Goal: Task Accomplishment & Management: Manage account settings

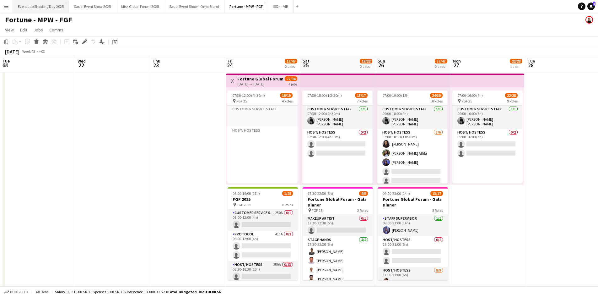
scroll to position [89, 0]
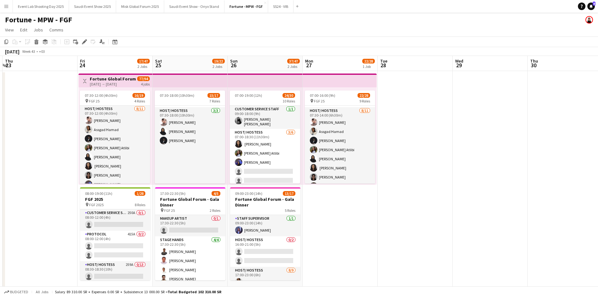
click at [10, 8] on button "Menu" at bounding box center [6, 6] width 13 height 13
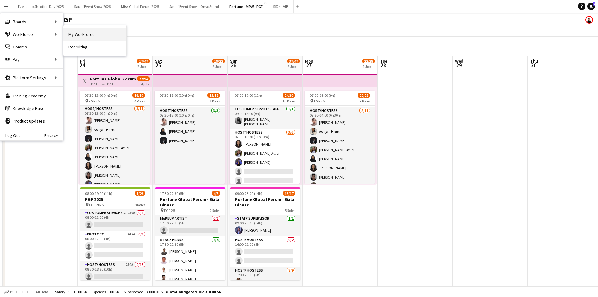
click at [73, 36] on link "My Workforce" at bounding box center [94, 34] width 63 height 13
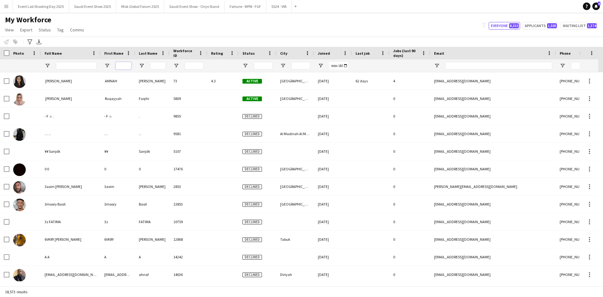
click at [122, 67] on input "First Name Filter Input" at bounding box center [124, 66] width 16 height 8
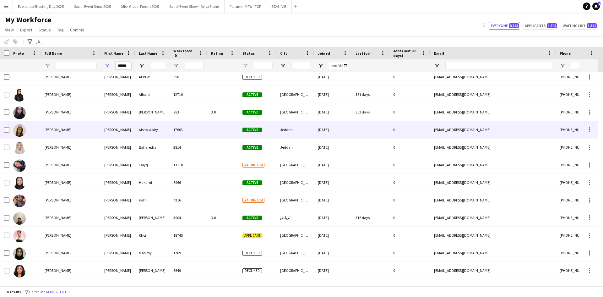
scroll to position [63, 0]
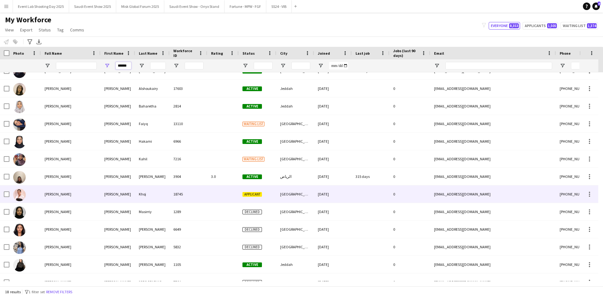
type input "******"
click at [45, 194] on span "[PERSON_NAME]" at bounding box center [58, 194] width 27 height 5
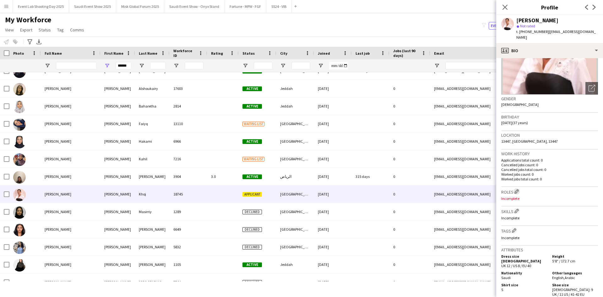
click at [517, 189] on app-icon "Edit crew company roles" at bounding box center [516, 191] width 4 height 4
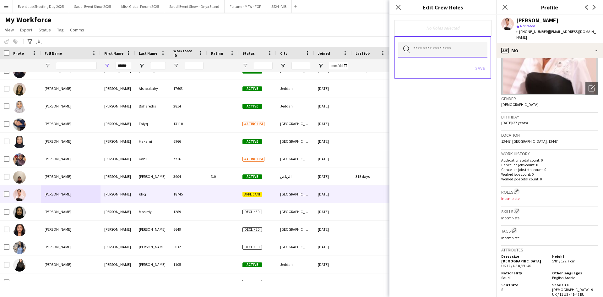
click at [444, 52] on input "text" at bounding box center [442, 50] width 89 height 16
type input "****"
click at [444, 63] on mat-option "Makeup Artist" at bounding box center [442, 67] width 89 height 15
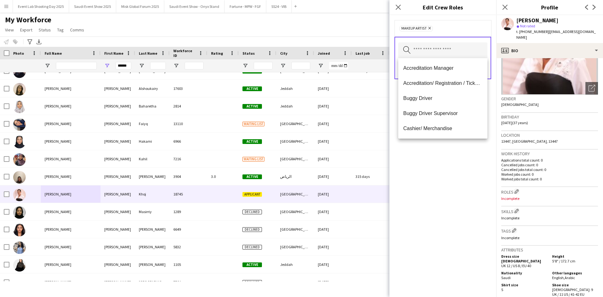
click at [467, 172] on div "Makeup Artist Remove Search by role type Save" at bounding box center [442, 156] width 107 height 282
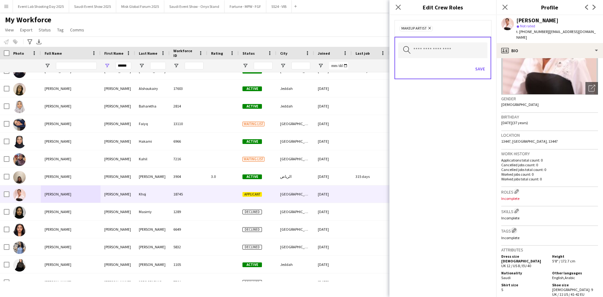
click at [515, 228] on app-icon "Edit crew company tags" at bounding box center [514, 230] width 4 height 4
click at [450, 55] on input "text" at bounding box center [442, 50] width 89 height 16
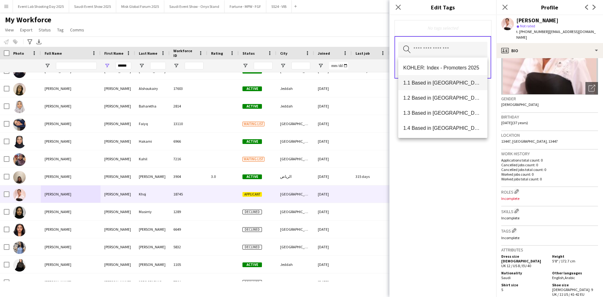
click at [447, 82] on span "1.1 Based in Riyadh" at bounding box center [442, 83] width 79 height 6
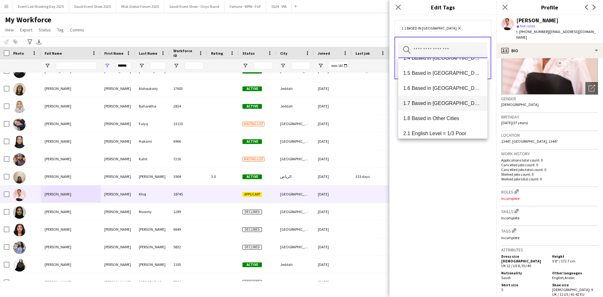
scroll to position [31, 0]
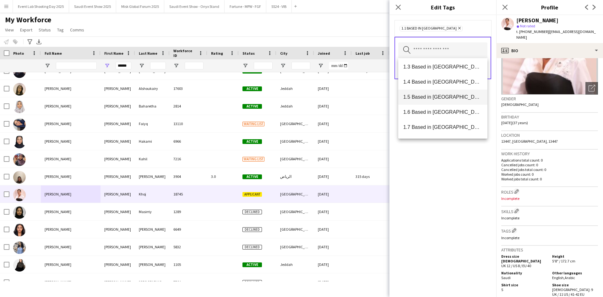
click at [429, 97] on span "1.5 Based in Al Ula" at bounding box center [442, 97] width 79 height 6
click at [431, 100] on span "1.3 Based in Jeddah" at bounding box center [442, 98] width 79 height 6
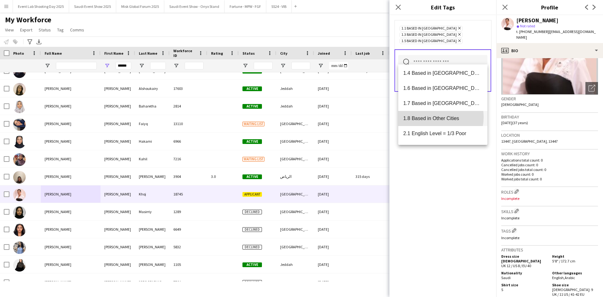
click at [432, 117] on span "1.8 Based in Other Cities" at bounding box center [442, 118] width 79 height 6
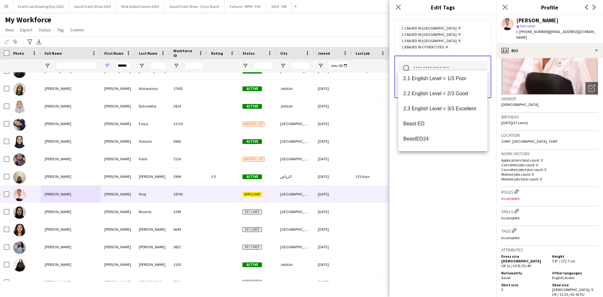
scroll to position [94, 0]
click at [434, 92] on span "2.3 English Level = 3/3 Excellent" at bounding box center [442, 92] width 79 height 6
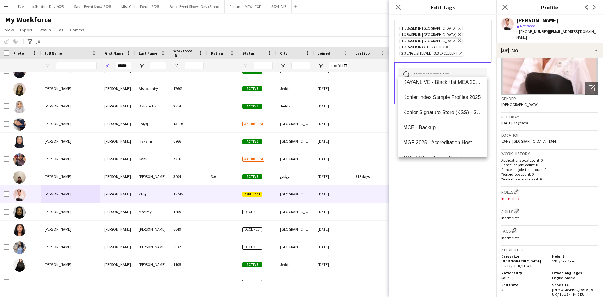
scroll to position [502, 0]
click at [436, 217] on div "1.1 Based in Riyadh Remove 1.3 Based in Jeddah Remove 1.5 Based in Al Ula Remov…" at bounding box center [442, 156] width 107 height 282
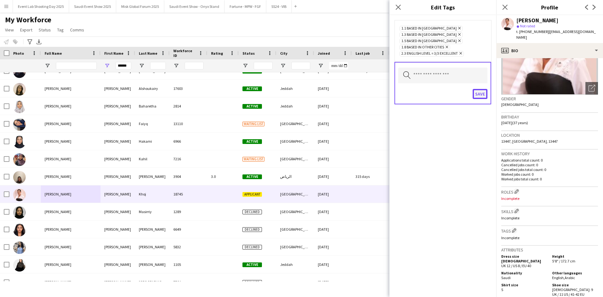
click at [484, 89] on button "Save" at bounding box center [480, 94] width 15 height 10
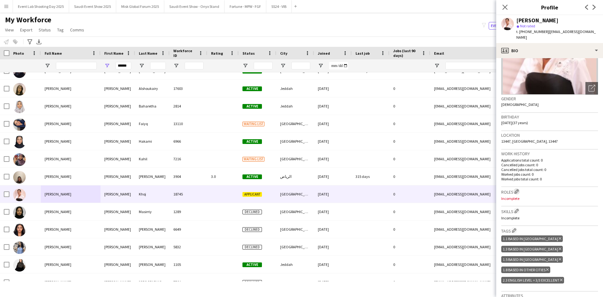
click at [517, 189] on app-icon "Edit crew company roles" at bounding box center [516, 191] width 4 height 4
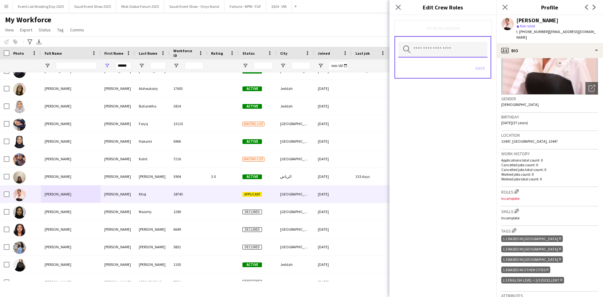
click at [438, 54] on input "text" at bounding box center [442, 50] width 89 height 16
type input "****"
click at [413, 70] on span "Makeup Artist" at bounding box center [442, 68] width 79 height 6
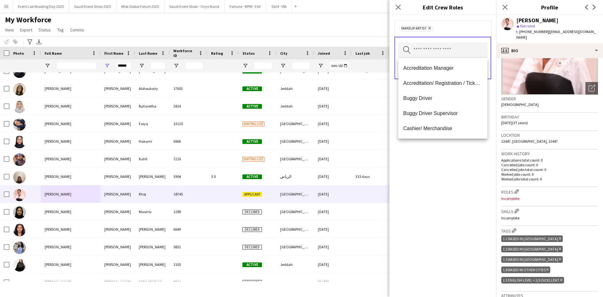
click at [448, 153] on div "Makeup Artist Remove Search by role type Save" at bounding box center [442, 156] width 107 height 282
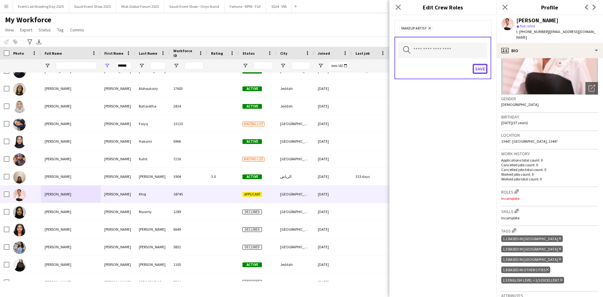
click at [480, 69] on button "Save" at bounding box center [480, 69] width 15 height 10
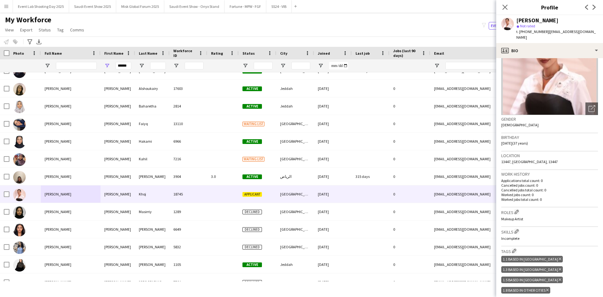
scroll to position [0, 0]
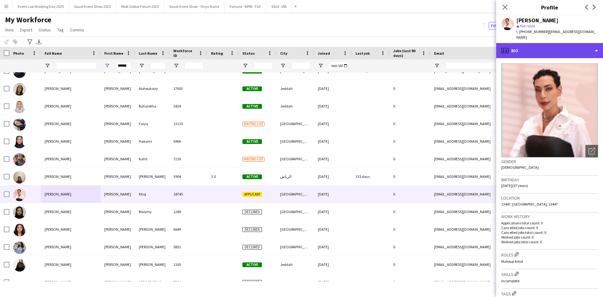
click at [555, 45] on div "profile Bio" at bounding box center [549, 50] width 107 height 15
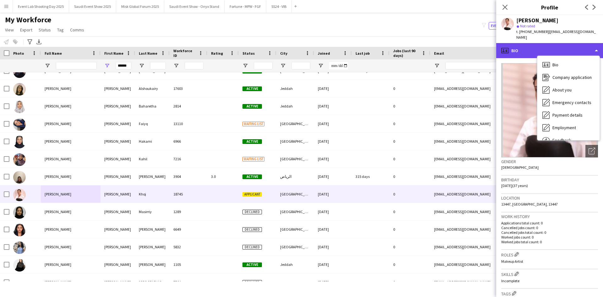
click at [555, 45] on div "profile Bio" at bounding box center [549, 50] width 107 height 15
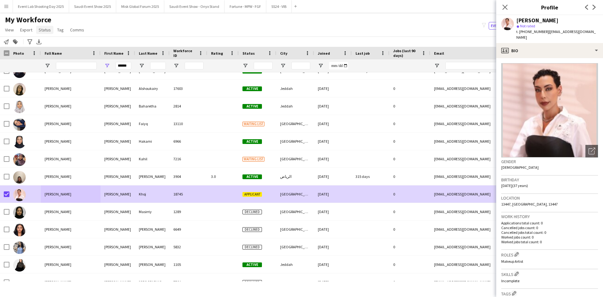
click at [43, 30] on span "Status" at bounding box center [45, 30] width 12 height 6
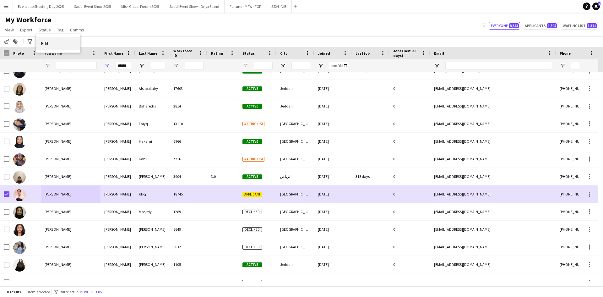
click at [43, 39] on link "Edit" at bounding box center [58, 43] width 44 height 13
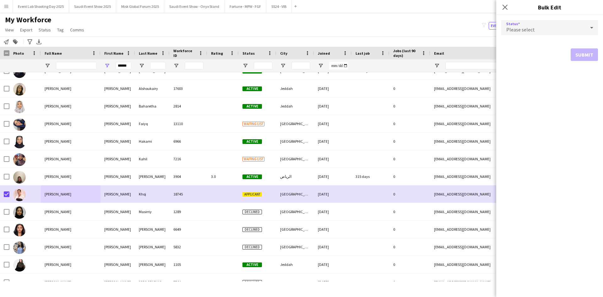
click at [509, 31] on span "Please select" at bounding box center [520, 29] width 29 height 6
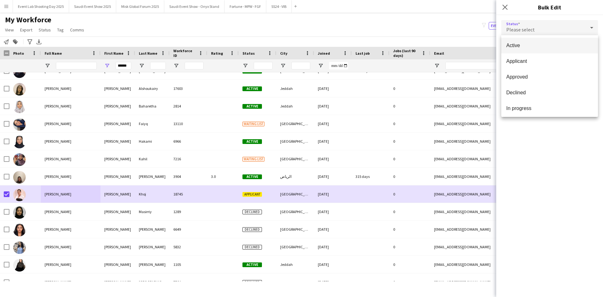
click at [527, 53] on mat-option "Active" at bounding box center [549, 46] width 97 height 16
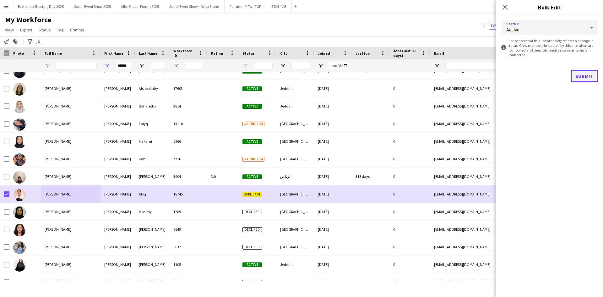
click at [573, 72] on button "Submit" at bounding box center [583, 76] width 27 height 13
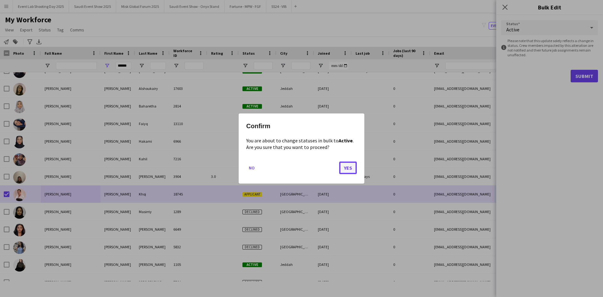
click at [346, 165] on button "Yes" at bounding box center [348, 167] width 18 height 13
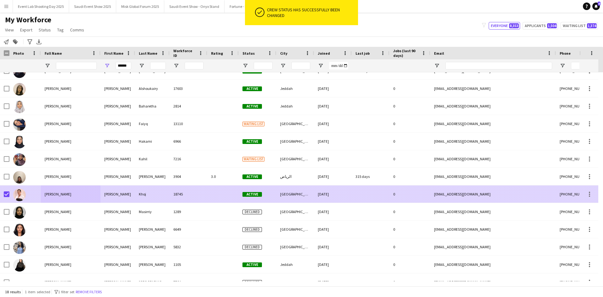
click at [111, 193] on div "Haneen" at bounding box center [117, 193] width 35 height 17
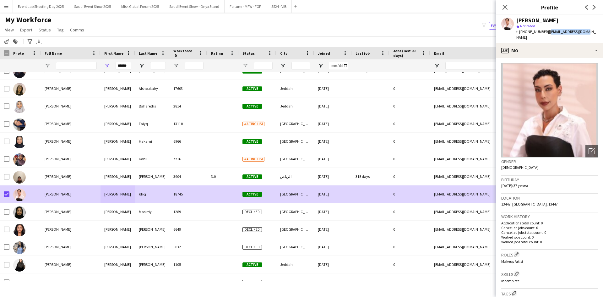
drag, startPoint x: 581, startPoint y: 31, endPoint x: 546, endPoint y: 33, distance: 34.9
click at [546, 33] on div "Haneen Khoj star Not rated t. +966504224463 | haneen.kooj@live.ca" at bounding box center [549, 29] width 107 height 28
copy span "haneen.kooj@live.ca"
click at [504, 6] on icon at bounding box center [505, 7] width 6 height 6
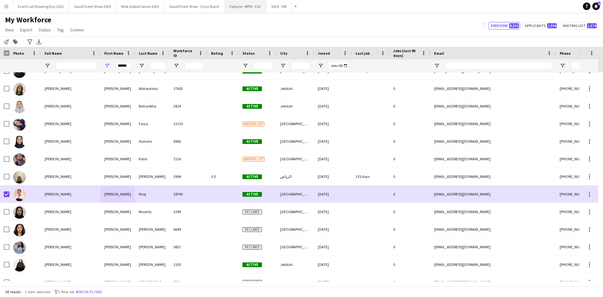
click at [244, 5] on button "Fortune - MPW - FGF Close" at bounding box center [245, 6] width 42 height 12
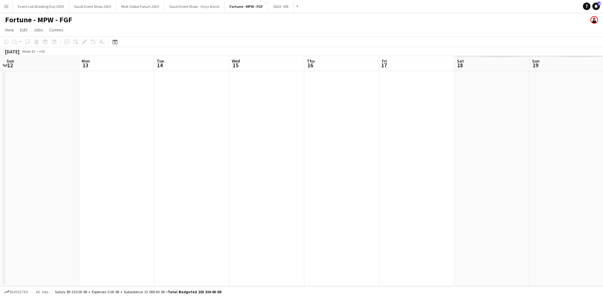
drag, startPoint x: 538, startPoint y: 226, endPoint x: 484, endPoint y: 201, distance: 59.6
click at [198, 224] on app-calendar-viewport "Thu 9 Fri 10 Sat 11 Sun 12 Mon 13 Tue 14 Wed 15 Thu 16 Fri 17 Sat 18 Sun 19 Mon…" at bounding box center [301, 171] width 603 height 230
drag, startPoint x: 540, startPoint y: 181, endPoint x: 256, endPoint y: 178, distance: 284.1
click at [257, 178] on app-calendar-viewport "Sun 12 Mon 13 Tue 14 Wed 15 Thu 16 Fri 17 Sat 18 Sun 19 Mon 20 Tue 21 Wed 22 Th…" at bounding box center [301, 171] width 603 height 230
drag, startPoint x: 420, startPoint y: 177, endPoint x: 203, endPoint y: 175, distance: 217.9
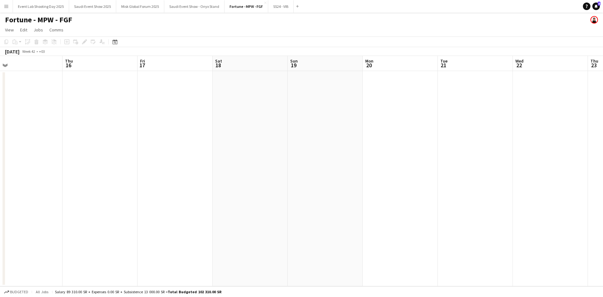
click at [203, 176] on app-calendar-viewport "Mon 13 Tue 14 Wed 15 Thu 16 Fri 17 Sat 18 Sun 19 Mon 20 Tue 21 Wed 22 Thu 23 Fr…" at bounding box center [301, 171] width 603 height 230
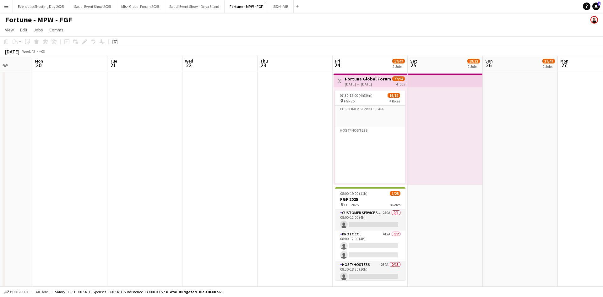
click at [521, 175] on app-date-cell at bounding box center [520, 182] width 75 height 222
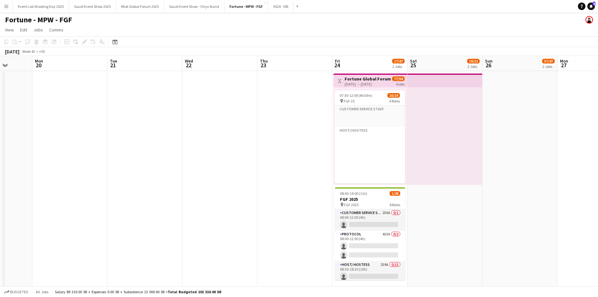
scroll to position [0, 193]
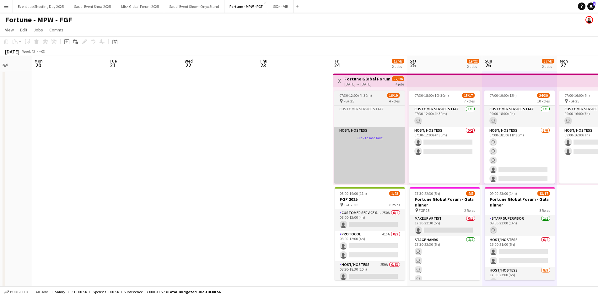
click at [376, 175] on app-card-role-placeholder "Host/ Hostess Click to add Role" at bounding box center [369, 160] width 70 height 67
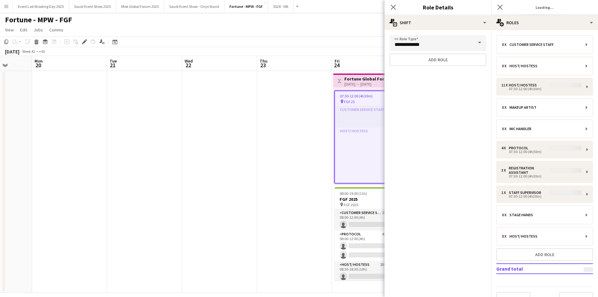
click at [252, 173] on app-date-cell at bounding box center [219, 182] width 75 height 222
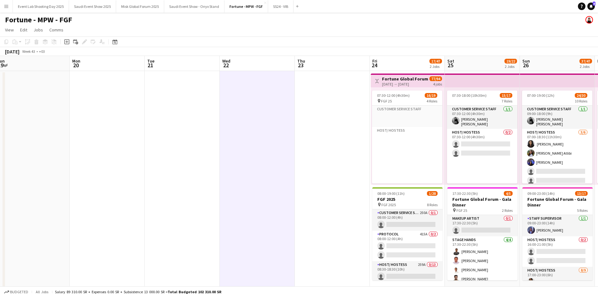
scroll to position [0, 245]
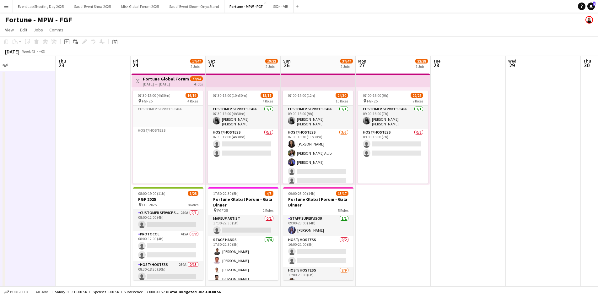
drag, startPoint x: 277, startPoint y: 185, endPoint x: 75, endPoint y: 178, distance: 201.7
click at [75, 178] on app-calendar-viewport "Sun 19 Mon 20 Tue 21 Wed 22 Thu 23 Fri 24 17/47 2 Jobs Sat 25 19/22 2 Jobs Sun …" at bounding box center [299, 174] width 598 height 237
click at [245, 224] on app-card-role "Makeup Artist 0/1 17:30-22:30 (5h) single-neutral-actions" at bounding box center [243, 225] width 70 height 21
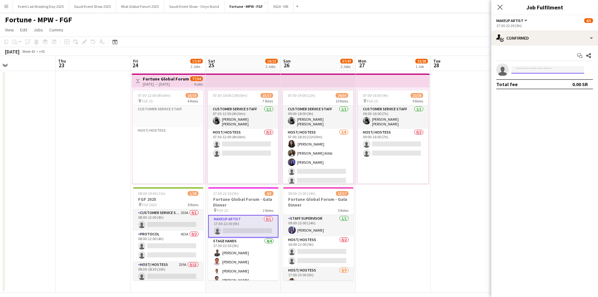
click at [528, 69] on input at bounding box center [547, 70] width 73 height 8
paste input "**********"
type input "**********"
click at [550, 84] on span "haneen.kooj@live.ca" at bounding box center [547, 83] width 63 height 5
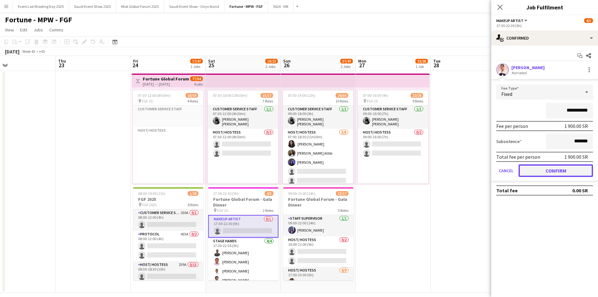
click at [560, 169] on button "Confirm" at bounding box center [556, 170] width 74 height 13
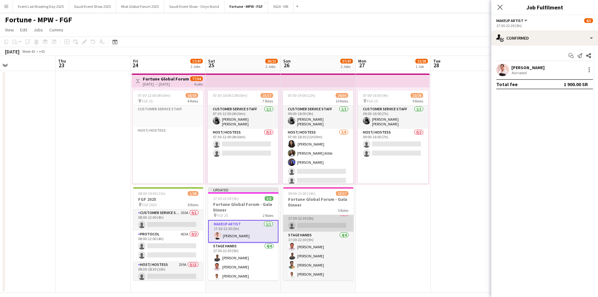
click at [319, 220] on app-card-role "Makeup Artist 0/1 17:30-22:30 (5h) single-neutral-actions" at bounding box center [318, 220] width 70 height 21
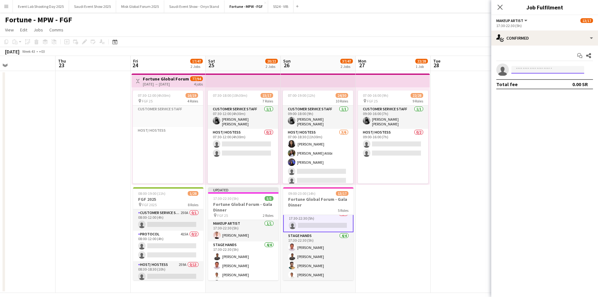
click at [524, 69] on input at bounding box center [547, 70] width 73 height 8
paste input "**********"
type input "**********"
click at [561, 81] on span "Active" at bounding box center [569, 79] width 19 height 5
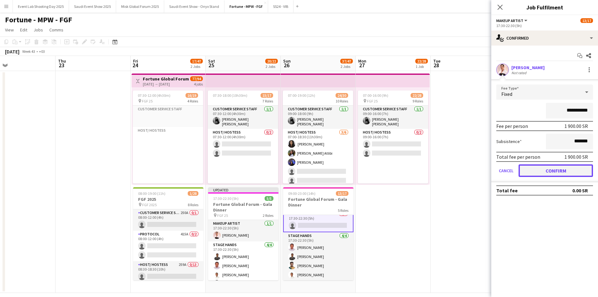
click at [562, 175] on button "Confirm" at bounding box center [556, 170] width 74 height 13
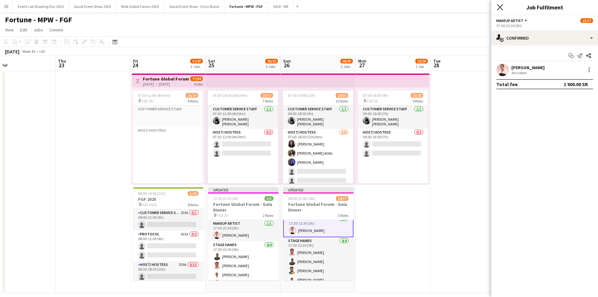
click at [502, 8] on icon "Close pop-in" at bounding box center [500, 7] width 6 height 6
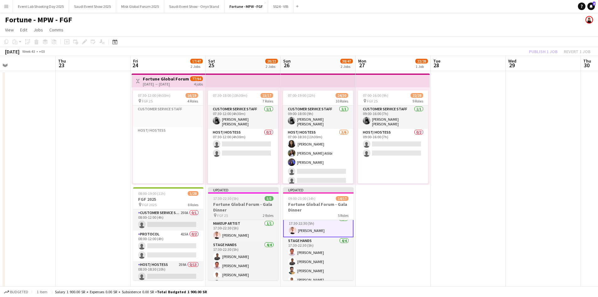
click at [260, 205] on h3 "Fortune Global Forum - Gala Dinner" at bounding box center [243, 206] width 70 height 11
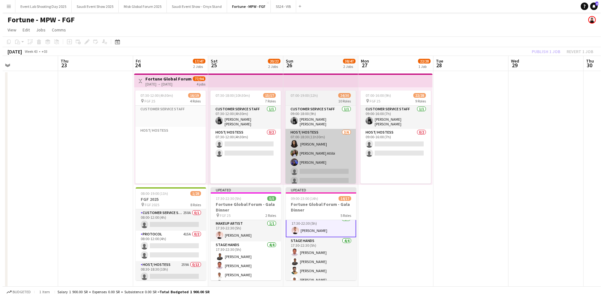
scroll to position [151, 0]
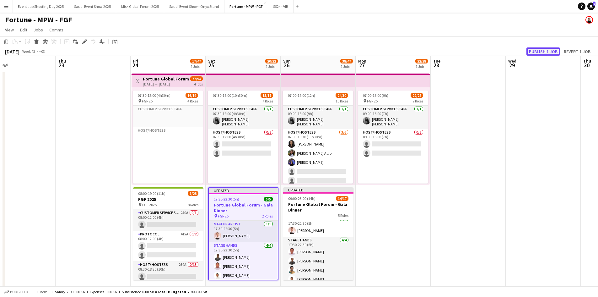
click at [537, 50] on button "Publish 1 job" at bounding box center [544, 51] width 34 height 8
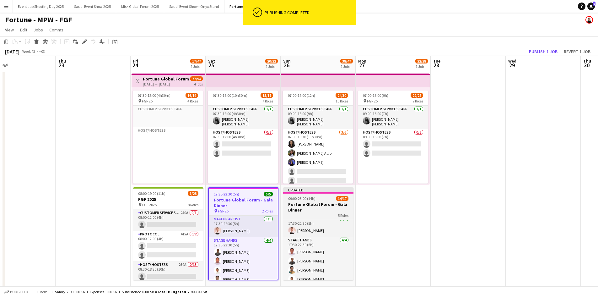
click at [315, 200] on span "09:00-23:00 (14h)" at bounding box center [301, 198] width 27 height 5
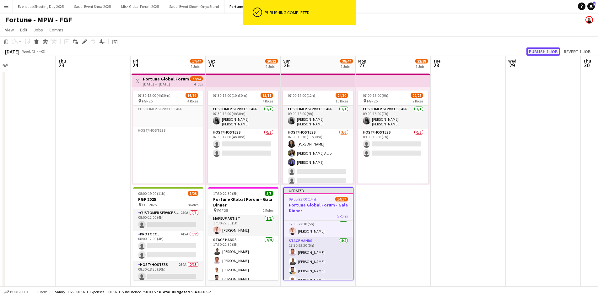
click at [547, 50] on button "Publish 1 job" at bounding box center [544, 51] width 34 height 8
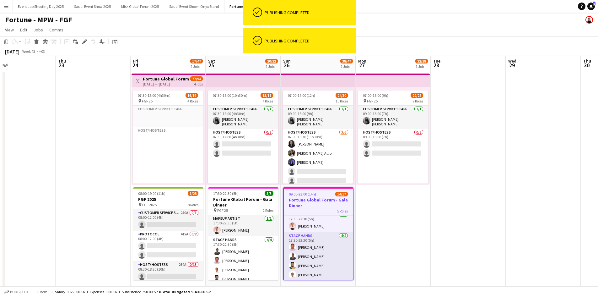
click at [7, 9] on button "Menu" at bounding box center [6, 6] width 13 height 13
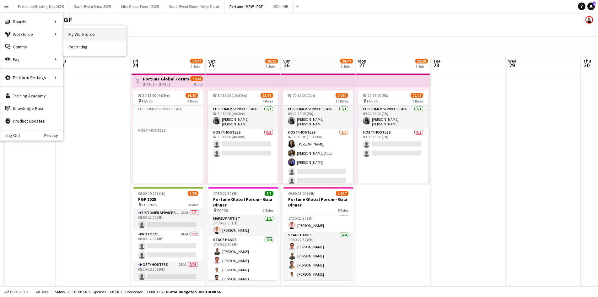
click at [88, 33] on link "My Workforce" at bounding box center [94, 34] width 63 height 13
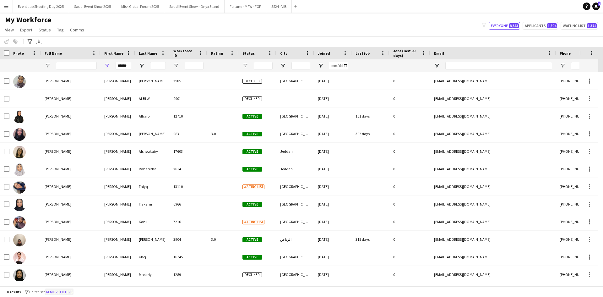
click at [73, 293] on button "Remove filters" at bounding box center [59, 291] width 29 height 7
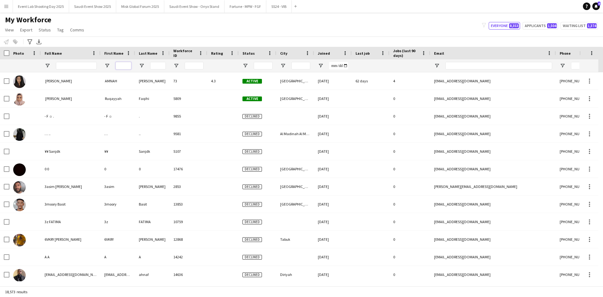
click at [123, 63] on input "First Name Filter Input" at bounding box center [124, 66] width 16 height 8
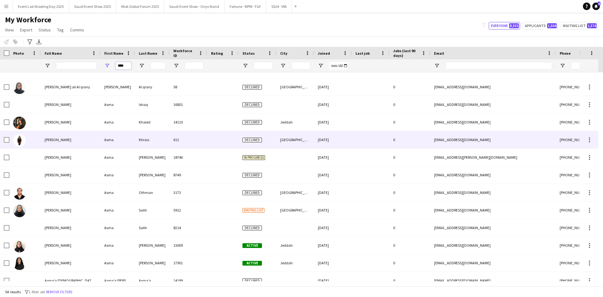
scroll to position [251, 0]
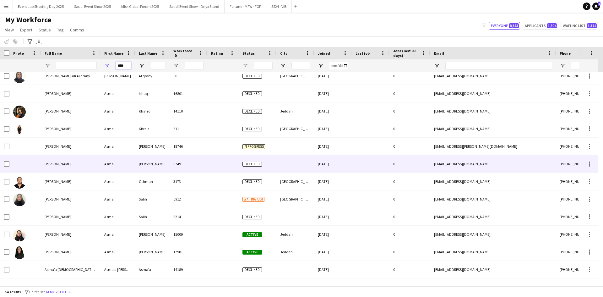
type input "****"
click at [58, 159] on div "Asma Mohammed" at bounding box center [71, 163] width 60 height 17
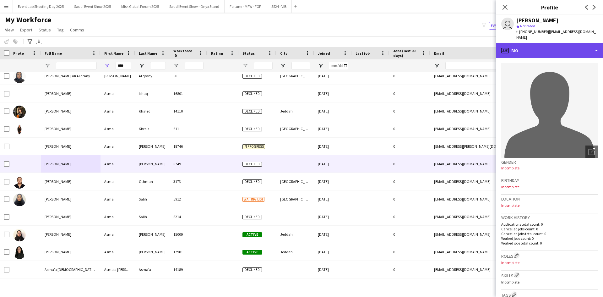
click at [553, 43] on div "profile Bio" at bounding box center [549, 50] width 107 height 15
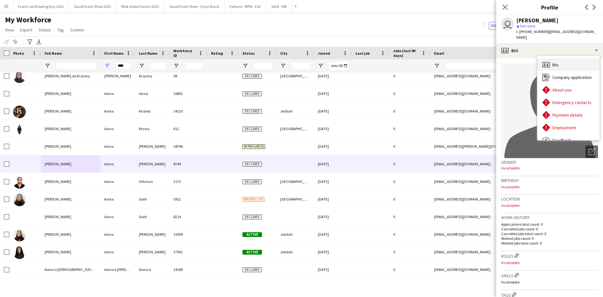
click at [561, 58] on div "Bio Bio" at bounding box center [568, 64] width 62 height 13
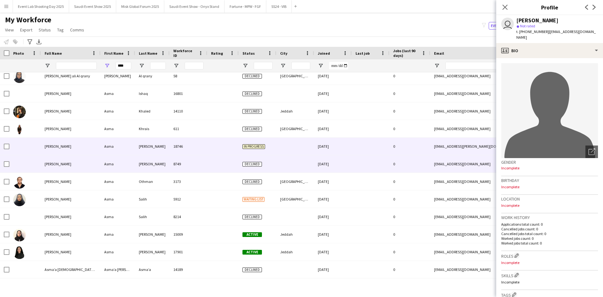
click at [89, 139] on div "[PERSON_NAME]" at bounding box center [71, 146] width 60 height 17
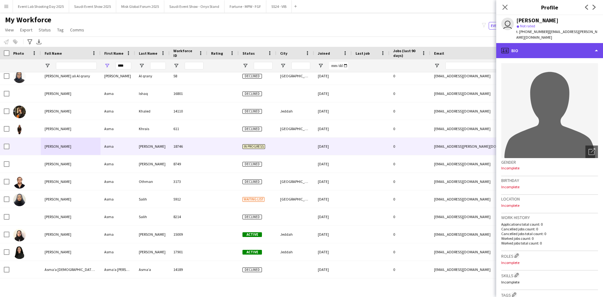
click at [519, 48] on div "profile Bio" at bounding box center [549, 50] width 107 height 15
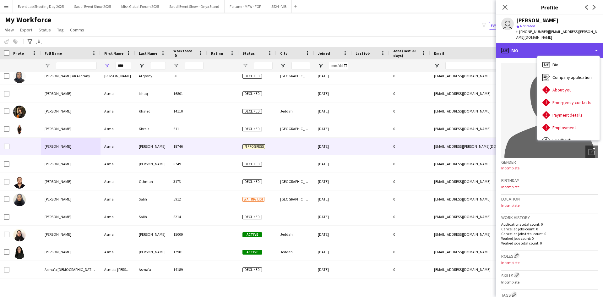
click at [519, 48] on div "profile Bio" at bounding box center [549, 50] width 107 height 15
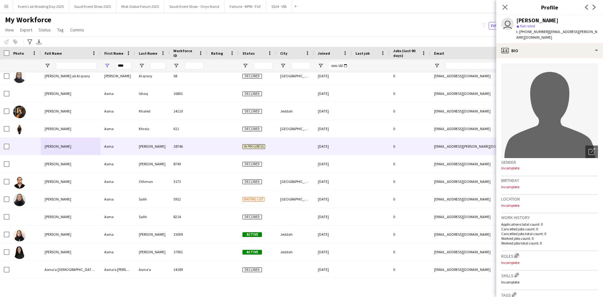
click at [519, 253] on app-icon "Edit crew company roles" at bounding box center [516, 255] width 4 height 4
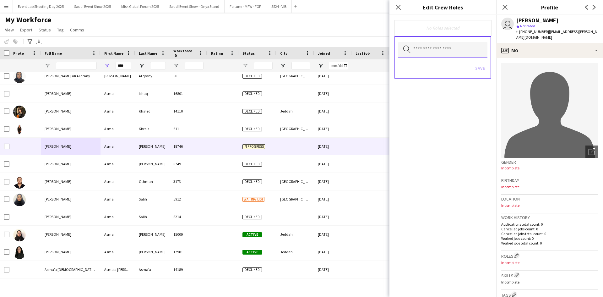
click at [440, 52] on input "text" at bounding box center [442, 50] width 89 height 16
type input "****"
click at [442, 70] on span "Makeup Artist" at bounding box center [442, 68] width 79 height 6
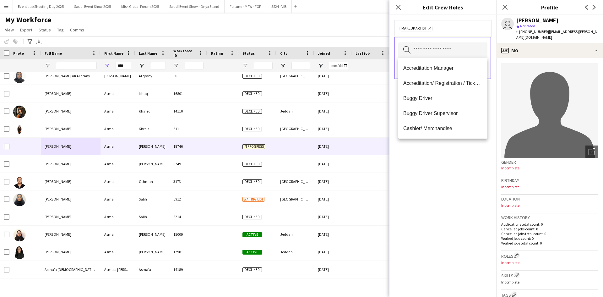
drag, startPoint x: 451, startPoint y: 165, endPoint x: 470, endPoint y: 114, distance: 54.6
click at [450, 161] on div "Makeup Artist Remove Search by role type Save" at bounding box center [442, 156] width 107 height 282
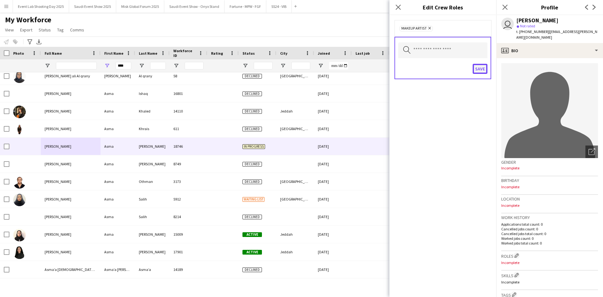
click at [478, 65] on button "Save" at bounding box center [480, 69] width 15 height 10
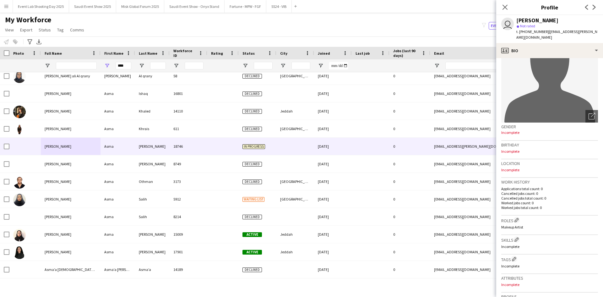
scroll to position [63, 0]
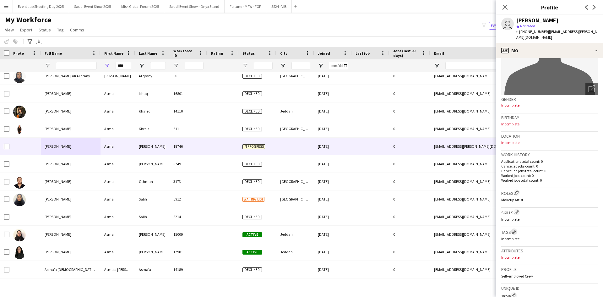
click at [515, 229] on app-icon "Edit crew company tags" at bounding box center [514, 231] width 4 height 4
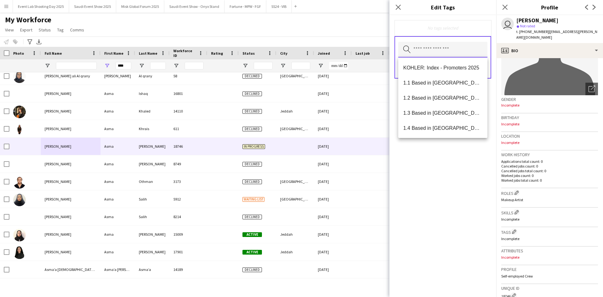
click at [430, 42] on input "text" at bounding box center [442, 50] width 89 height 16
click at [434, 84] on span "1.1 Based in Riyadh" at bounding box center [442, 83] width 79 height 6
click at [435, 83] on span "1.2 Based in Eastern Province" at bounding box center [442, 83] width 79 height 6
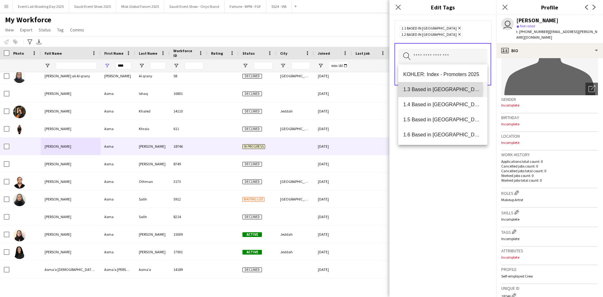
click at [436, 89] on span "1.3 Based in Jeddah" at bounding box center [442, 89] width 79 height 6
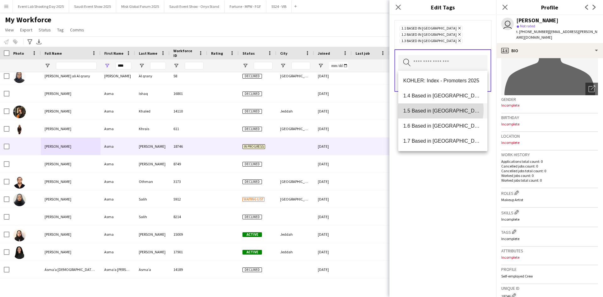
click at [437, 110] on span "1.5 Based in Al Ula" at bounding box center [442, 111] width 79 height 6
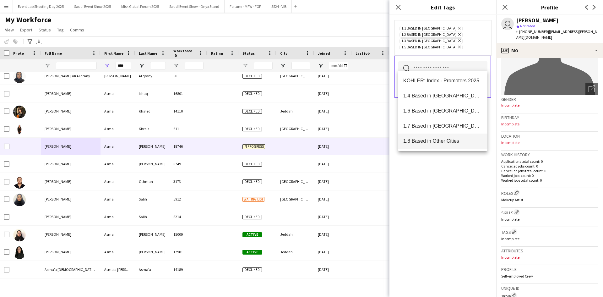
click at [439, 136] on mat-option "1.8 Based in Other Cities" at bounding box center [442, 140] width 89 height 15
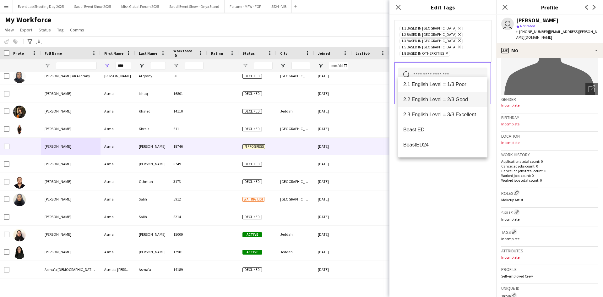
click at [439, 102] on span "2.2 English Level = 2/3 Good" at bounding box center [442, 99] width 79 height 6
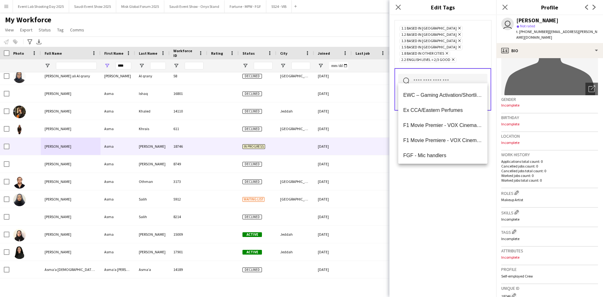
scroll to position [251, 0]
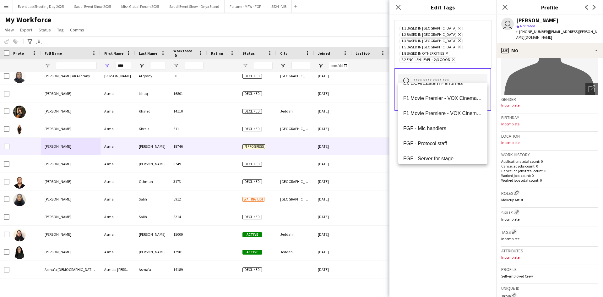
click at [439, 208] on div "1.1 Based in Riyadh Remove 1.2 Based in Eastern Province Remove 1.3 Based in Je…" at bounding box center [442, 156] width 107 height 282
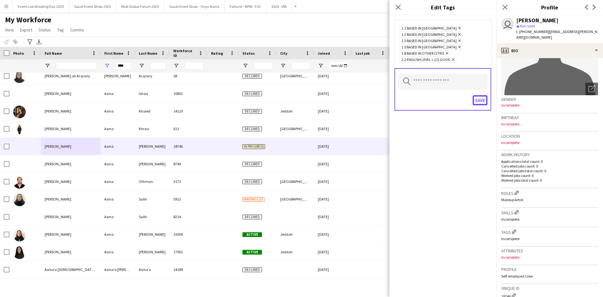
click at [480, 95] on button "Save" at bounding box center [480, 100] width 15 height 10
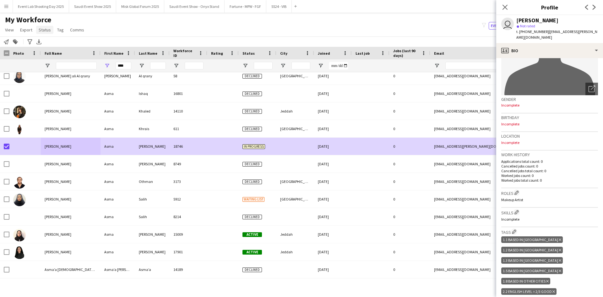
click at [47, 28] on span "Status" at bounding box center [45, 30] width 12 height 6
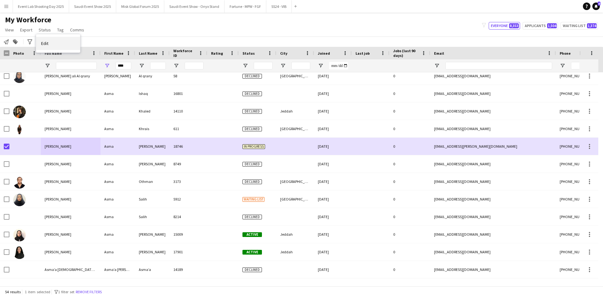
click at [47, 44] on span "Edit" at bounding box center [44, 44] width 7 height 6
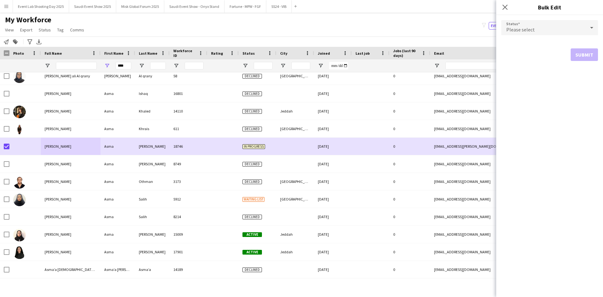
click at [520, 30] on span "Please select" at bounding box center [520, 29] width 29 height 6
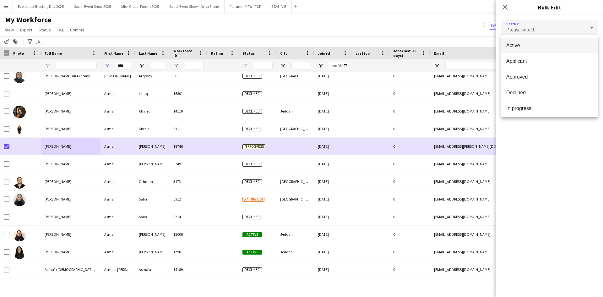
click at [521, 42] on span "Active" at bounding box center [549, 45] width 87 height 6
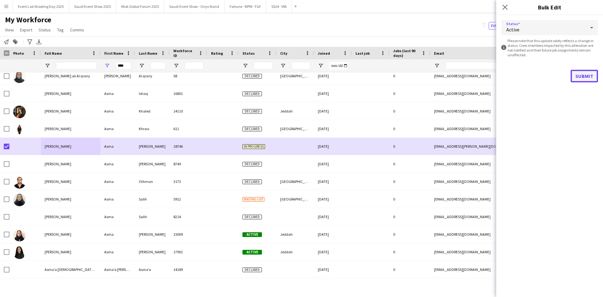
click at [588, 76] on button "Submit" at bounding box center [583, 76] width 27 height 13
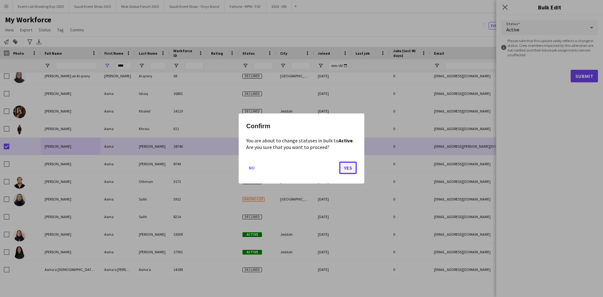
click at [352, 166] on button "Yes" at bounding box center [348, 167] width 18 height 13
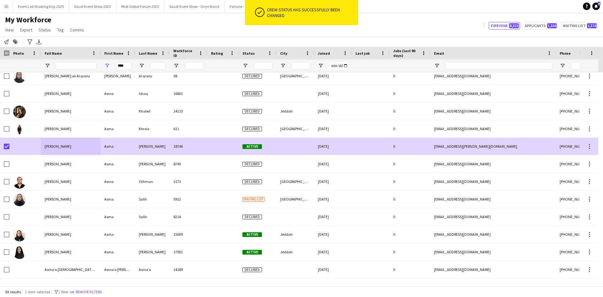
click at [160, 145] on div "mohammed" at bounding box center [152, 146] width 35 height 17
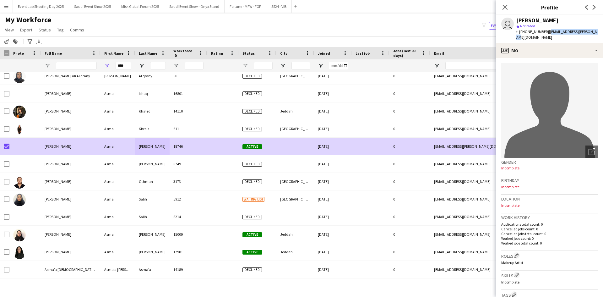
drag, startPoint x: 598, startPoint y: 30, endPoint x: 546, endPoint y: 30, distance: 51.8
click at [546, 30] on div "user Asma mohammed star Not rated t. +966548412511 | asma.m.abubaker@gmail.com" at bounding box center [549, 29] width 107 height 28
copy span "asma.m.abubaker@gmail.com"
click at [504, 3] on app-icon "Close pop-in" at bounding box center [504, 7] width 9 height 9
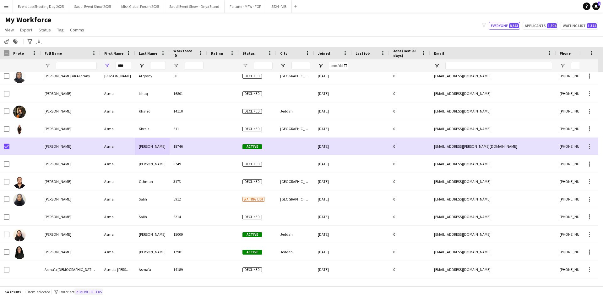
click at [91, 292] on button "Remove filters" at bounding box center [88, 291] width 29 height 7
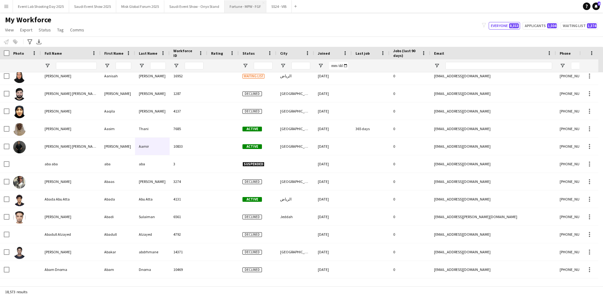
click at [245, 8] on button "Fortune - MPW - FGF Close" at bounding box center [245, 6] width 42 height 12
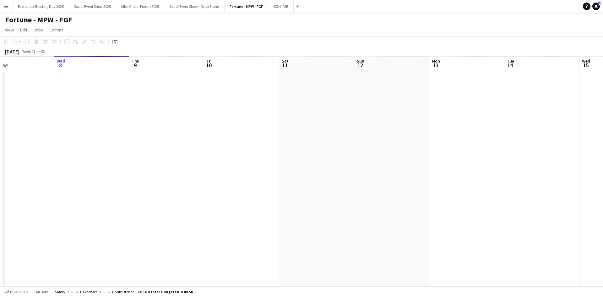
drag, startPoint x: 457, startPoint y: 220, endPoint x: 158, endPoint y: 223, distance: 298.3
click at [158, 223] on app-calendar-viewport "Sun 5 Mon 6 Tue 7 Wed 8 Thu 9 Fri 10 Sat 11 Sun 12 Mon 13 Tue 14 Wed 15 Thu 16 …" at bounding box center [301, 171] width 603 height 230
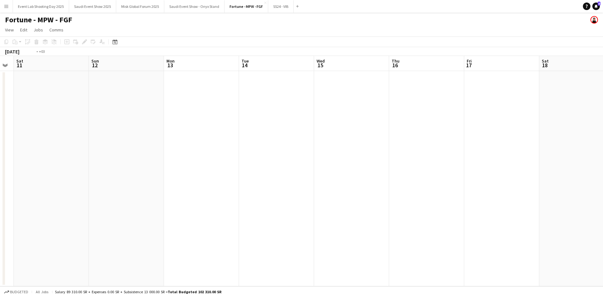
drag, startPoint x: 421, startPoint y: 214, endPoint x: 162, endPoint y: 213, distance: 258.4
click at [162, 213] on app-calendar-viewport "Wed 8 Thu 9 Fri 10 Sat 11 Sun 12 Mon 13 Tue 14 Wed 15 Thu 16 Fri 17 Sat 18 Sun …" at bounding box center [301, 171] width 603 height 230
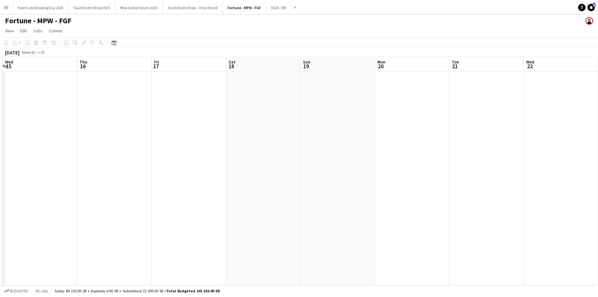
scroll to position [0, 183]
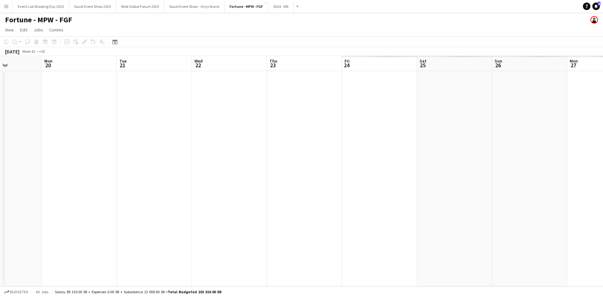
drag, startPoint x: 495, startPoint y: 196, endPoint x: 182, endPoint y: 196, distance: 312.1
click at [182, 196] on app-calendar-viewport "Fri 17 Sat 18 Sun 19 Mon 20 Tue 21 Wed 22 Thu 23 Fri 24 Sat 25 Sun 26 Mon 27 Tu…" at bounding box center [301, 171] width 603 height 230
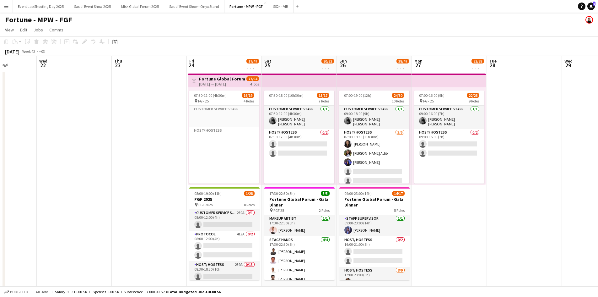
drag, startPoint x: 268, startPoint y: 187, endPoint x: 38, endPoint y: 181, distance: 230.8
click at [38, 181] on app-calendar-viewport "Sun 19 Mon 20 Tue 21 Wed 22 Thu 23 Fri 24 17/47 2 Jobs Sat 25 20/22 2 Jobs Sun …" at bounding box center [299, 174] width 598 height 237
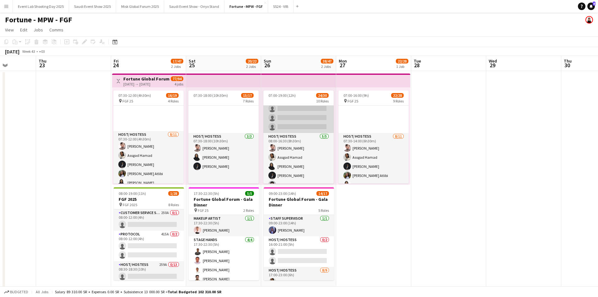
scroll to position [0, 0]
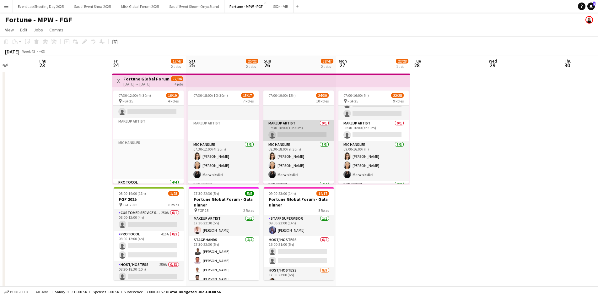
click at [291, 131] on app-card-role "Makeup Artist 0/1 07:30-18:00 (10h30m) single-neutral-actions" at bounding box center [298, 130] width 70 height 21
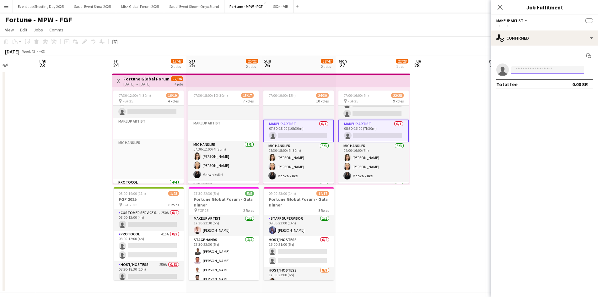
click at [536, 71] on input at bounding box center [547, 70] width 73 height 8
paste input "**********"
type input "**********"
click at [535, 90] on span "+966548412511" at bounding box center [547, 88] width 63 height 5
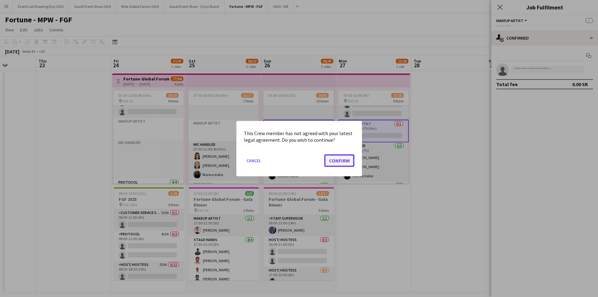
click at [332, 159] on button "Confirm" at bounding box center [339, 160] width 30 height 13
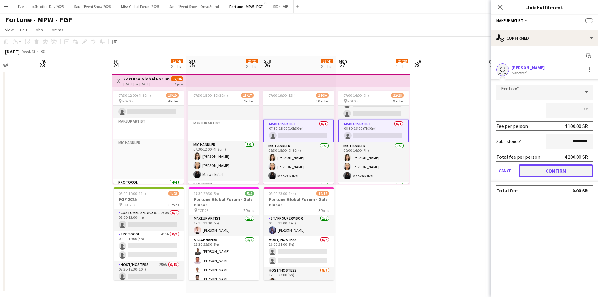
click at [568, 170] on button "Confirm" at bounding box center [556, 170] width 74 height 13
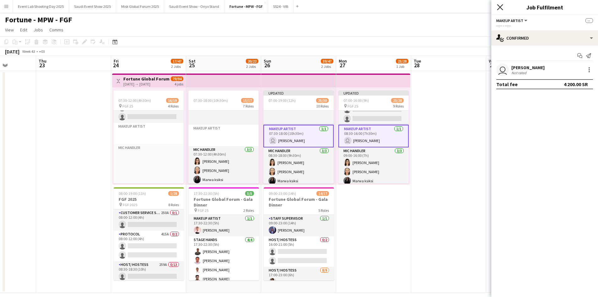
click at [498, 6] on icon "Close pop-in" at bounding box center [500, 7] width 6 height 6
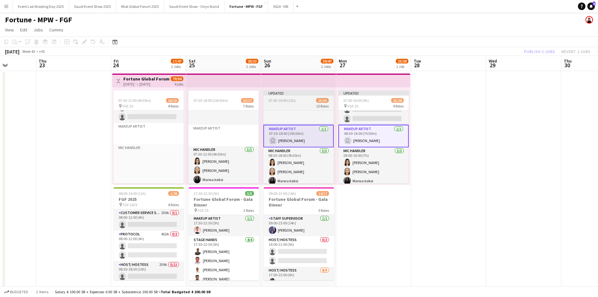
click at [301, 99] on div "07:00-19:00 (12h) 25/30" at bounding box center [298, 100] width 70 height 5
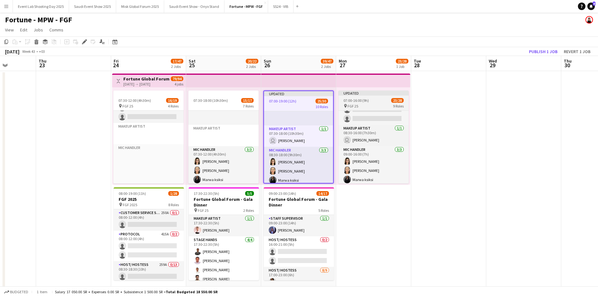
click at [374, 100] on div "07:00-16:00 (9h) 23/28" at bounding box center [373, 100] width 70 height 5
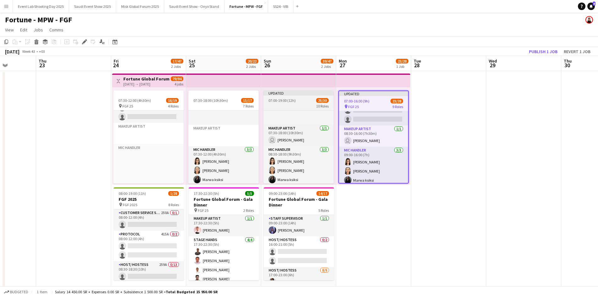
click at [307, 103] on div "10 Roles" at bounding box center [298, 105] width 70 height 5
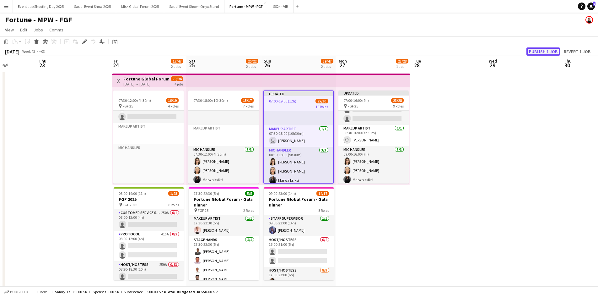
click at [534, 53] on button "Publish 1 job" at bounding box center [544, 51] width 34 height 8
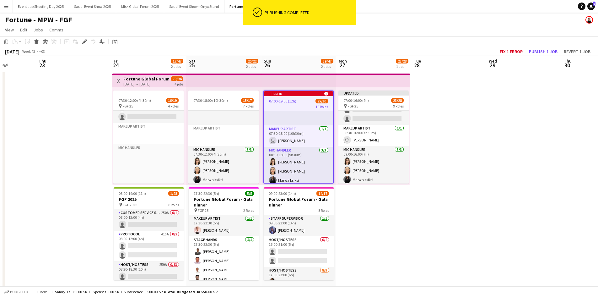
click at [158, 84] on div "[DATE] → [DATE]" at bounding box center [146, 84] width 47 height 5
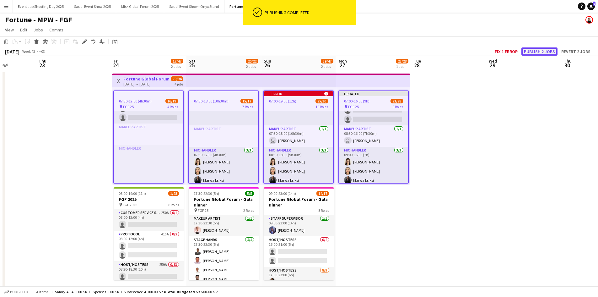
click at [548, 53] on button "Publish 2 jobs" at bounding box center [540, 51] width 36 height 8
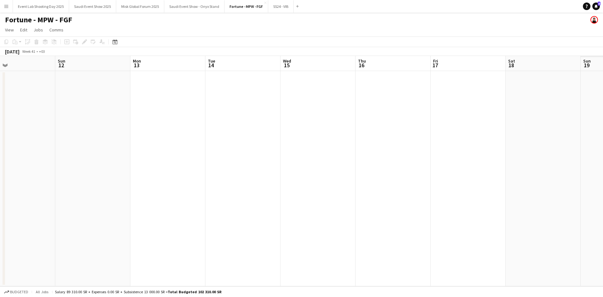
drag, startPoint x: 479, startPoint y: 170, endPoint x: 159, endPoint y: 143, distance: 321.0
click at [159, 143] on app-calendar-viewport "Tue 7 Wed 8 Thu 9 Fri 10 Sat 11 Sun 12 Mon 13 Tue 14 Wed 15 Thu 16 Fri 17 Sat 1…" at bounding box center [301, 171] width 603 height 230
drag, startPoint x: 447, startPoint y: 158, endPoint x: 162, endPoint y: 137, distance: 285.9
click at [162, 137] on app-calendar-viewport "Mon 13 Tue 14 Wed 15 Thu 16 Fri 17 Sat 18 Sun 19 Mon 20 Tue 21 Wed 22 Thu 23 Fr…" at bounding box center [301, 171] width 603 height 230
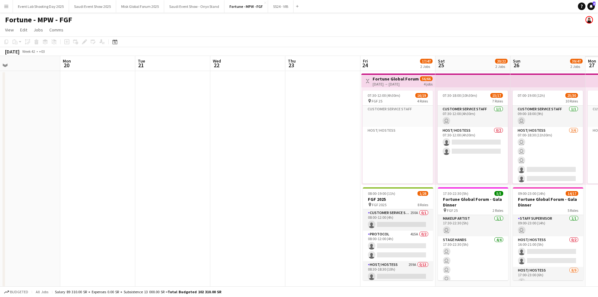
drag, startPoint x: 339, startPoint y: 191, endPoint x: 51, endPoint y: 155, distance: 290.2
click at [51, 155] on app-calendar-viewport "Wed 15 Thu 16 Fri 17 Sat 18 Sun 19 Mon 20 Tue 21 Wed 22 Thu 23 Fri 24 17/47 2 J…" at bounding box center [299, 174] width 598 height 237
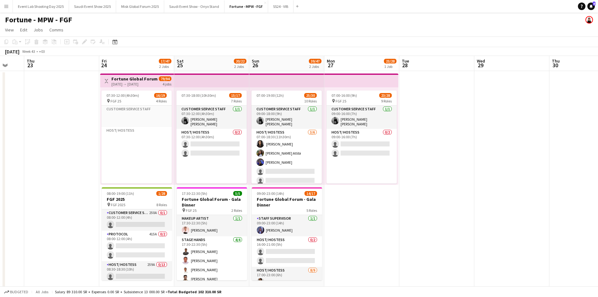
scroll to position [0, 195]
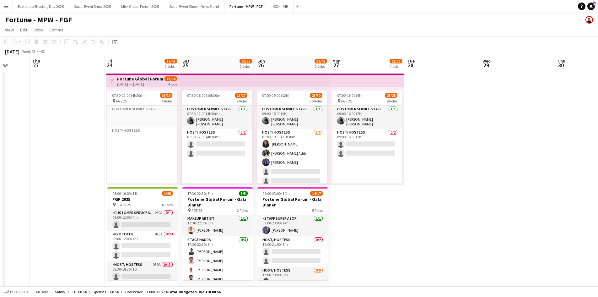
drag, startPoint x: 306, startPoint y: 208, endPoint x: 56, endPoint y: 190, distance: 251.5
click at [56, 190] on app-calendar-viewport "Mon 20 Tue 21 Wed 22 Thu 23 Fri 24 17/47 2 Jobs Sat 25 20/22 2 Jobs Sun 26 39/4…" at bounding box center [299, 174] width 598 height 237
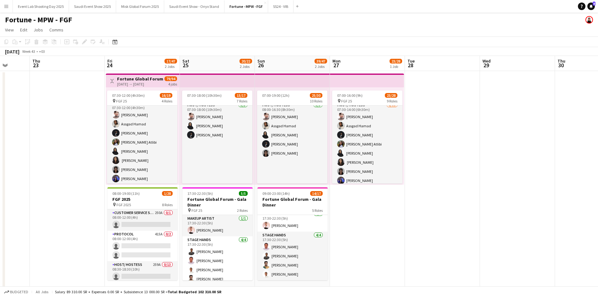
scroll to position [0, 0]
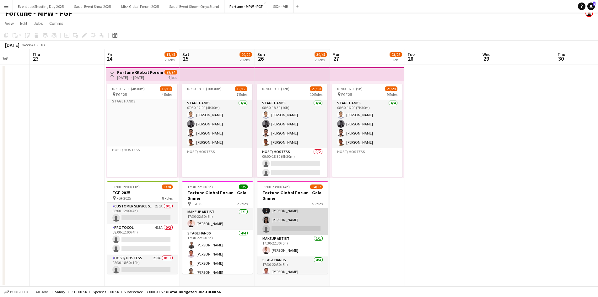
click at [290, 220] on app-card-role "Host/ Hostess [DATE] 17:00-23:00 (6h) [PERSON_NAME] [PERSON_NAME] [PERSON_NAME]…" at bounding box center [292, 188] width 70 height 94
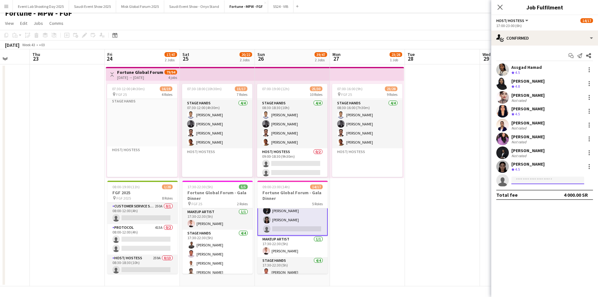
click at [519, 181] on input at bounding box center [547, 180] width 73 height 8
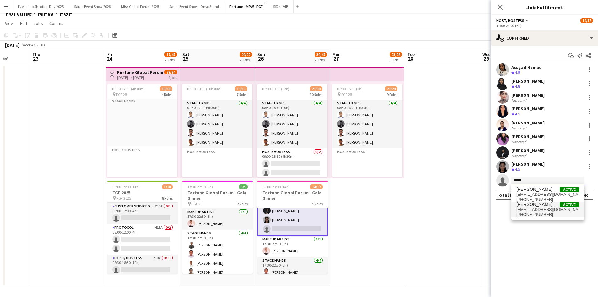
type input "*****"
click at [541, 211] on span "[EMAIL_ADDRESS][DOMAIN_NAME]" at bounding box center [547, 209] width 63 height 5
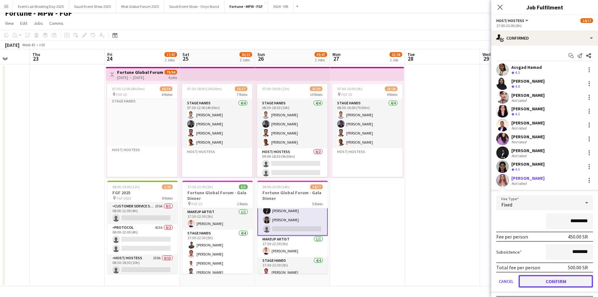
click at [547, 282] on button "Confirm" at bounding box center [556, 281] width 74 height 13
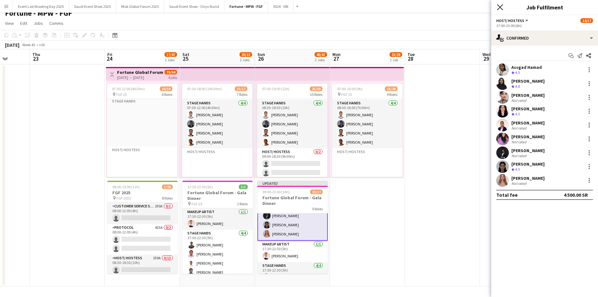
click at [503, 7] on icon "Close pop-in" at bounding box center [500, 7] width 6 height 6
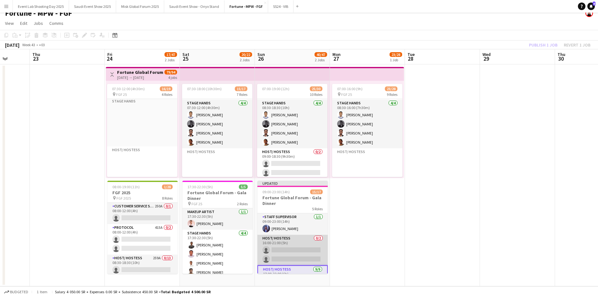
click at [297, 247] on app-card-role "Host/ Hostess 0/2 16:00-21:00 (5h) single-neutral-actions single-neutral-actions" at bounding box center [292, 250] width 70 height 30
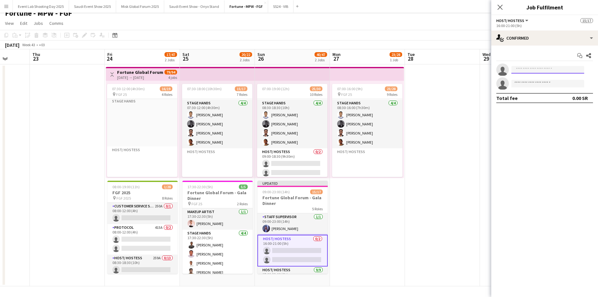
click at [533, 67] on input at bounding box center [547, 70] width 73 height 8
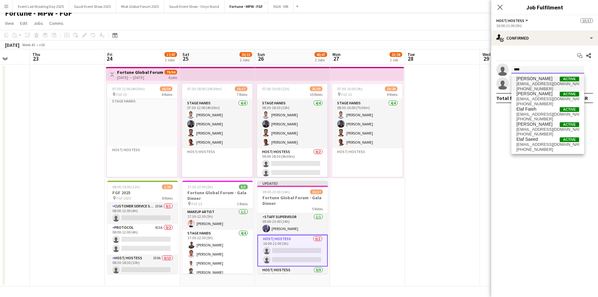
type input "****"
click at [535, 82] on span "[EMAIL_ADDRESS][DOMAIN_NAME]" at bounding box center [547, 83] width 63 height 5
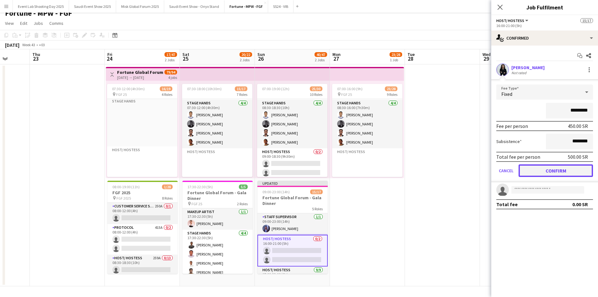
click at [556, 171] on button "Confirm" at bounding box center [556, 170] width 74 height 13
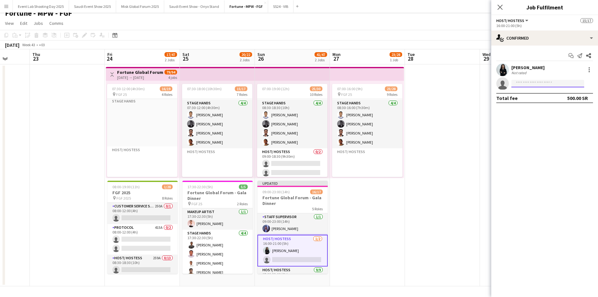
click at [531, 81] on input at bounding box center [547, 84] width 73 height 8
type input "*****"
click at [536, 99] on span "[EMAIL_ADDRESS][DOMAIN_NAME]" at bounding box center [547, 97] width 63 height 5
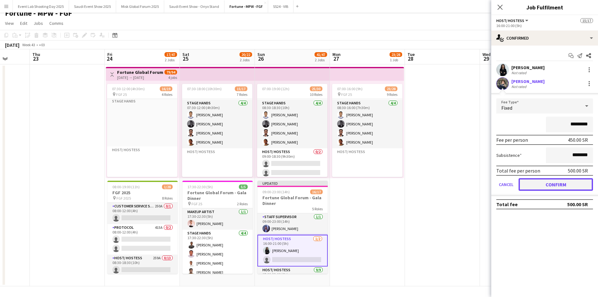
click at [546, 186] on button "Confirm" at bounding box center [556, 184] width 74 height 13
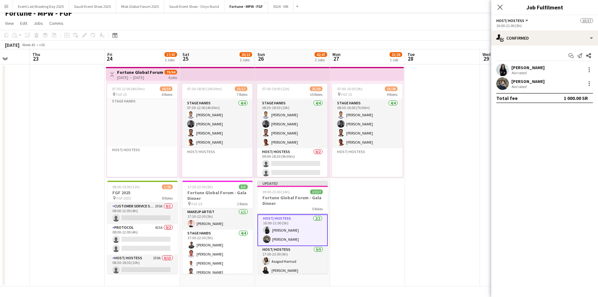
scroll to position [31, 0]
click at [499, 3] on app-icon "Close pop-in" at bounding box center [500, 7] width 9 height 9
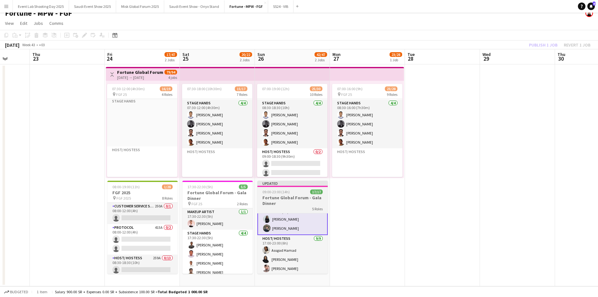
click at [295, 200] on h3 "Fortune Global Forum - Gala Dinner" at bounding box center [292, 200] width 70 height 11
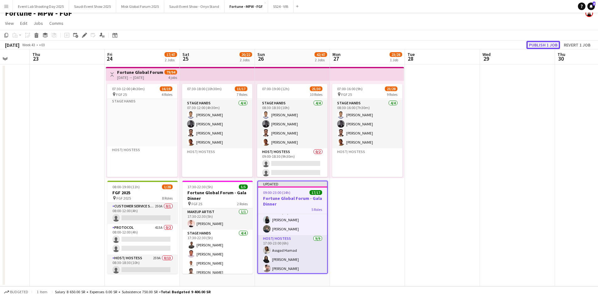
click at [551, 44] on button "Publish 1 job" at bounding box center [544, 45] width 34 height 8
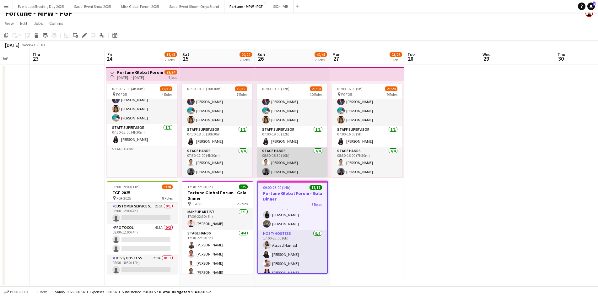
scroll to position [310, 0]
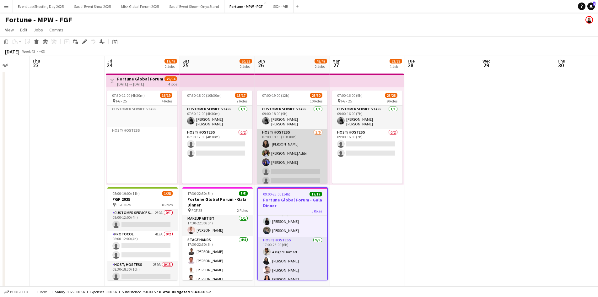
click at [289, 169] on app-card-role "Host/ Hostess [DATE] 07:00-18:30 (11h30m) ‏ AMNAH [PERSON_NAME] single-neutral-…" at bounding box center [292, 162] width 70 height 67
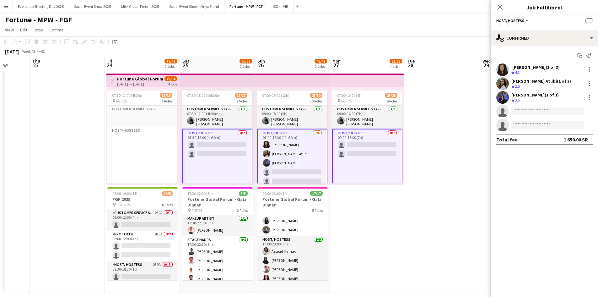
click at [289, 169] on app-card-role "Host/ Hostess [DATE] 07:00-18:30 (11h30m) ‏ AMNAH [PERSON_NAME] single-neutral-…" at bounding box center [292, 163] width 70 height 68
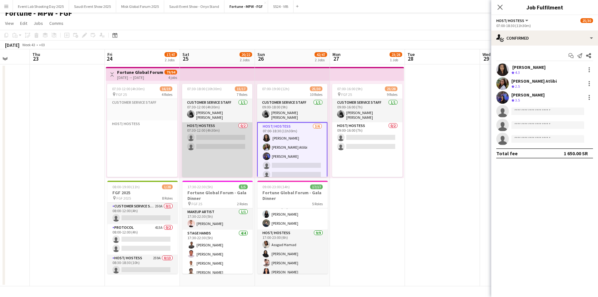
click at [224, 134] on app-card-role "Host/ Hostess 0/2 07:30-12:00 (4h30m) single-neutral-actions single-neutral-act…" at bounding box center [217, 155] width 70 height 67
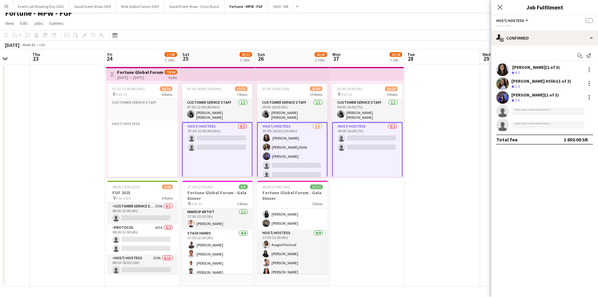
click at [224, 134] on app-card-role "Host/ Hostess 0/2 07:30-12:00 (4h30m) single-neutral-actions single-neutral-act…" at bounding box center [217, 155] width 70 height 67
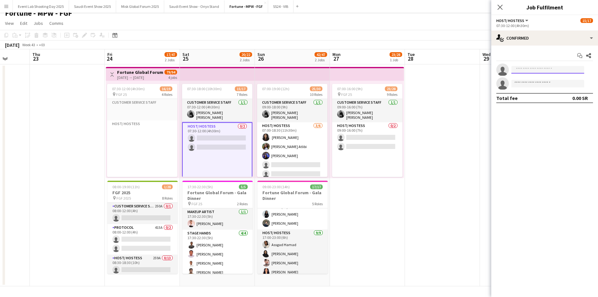
click at [528, 70] on input at bounding box center [547, 70] width 73 height 8
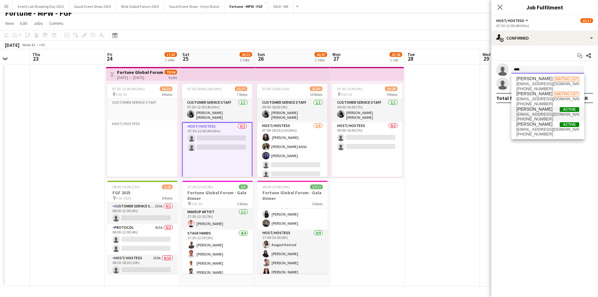
type input "****"
click at [530, 109] on span "[PERSON_NAME]" at bounding box center [534, 108] width 36 height 5
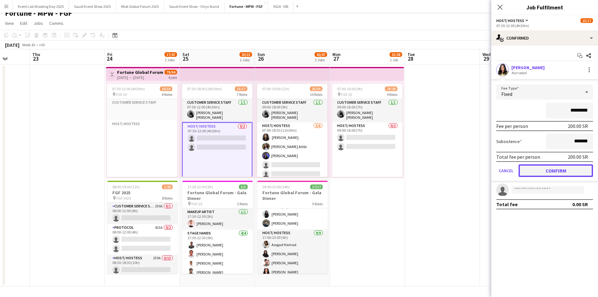
click at [551, 172] on button "Confirm" at bounding box center [556, 170] width 74 height 13
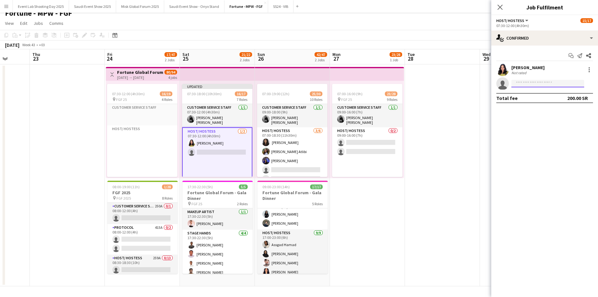
click at [525, 84] on input at bounding box center [547, 84] width 73 height 8
type input "*********"
click at [534, 96] on span "[EMAIL_ADDRESS][DOMAIN_NAME]" at bounding box center [547, 97] width 63 height 5
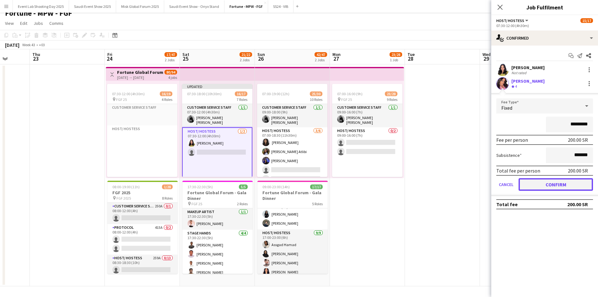
click at [542, 185] on button "Confirm" at bounding box center [556, 184] width 74 height 13
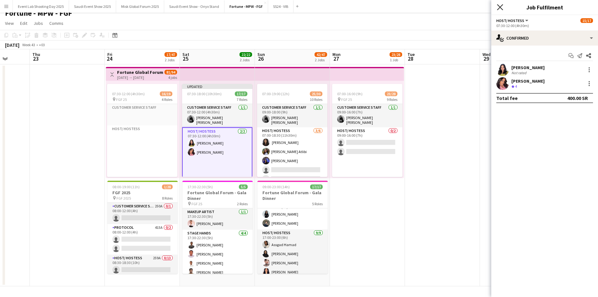
click at [501, 7] on icon at bounding box center [500, 7] width 6 height 6
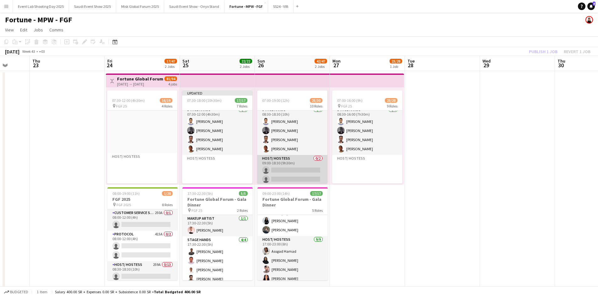
click at [286, 165] on app-card-role "Host/ Hostess 0/2 09:00-18:30 (9h30m) single-neutral-actions single-neutral-act…" at bounding box center [292, 170] width 70 height 30
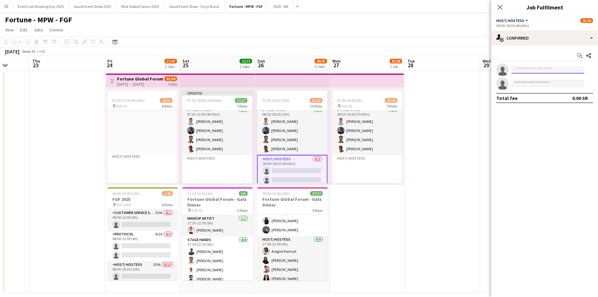
click at [534, 66] on input at bounding box center [547, 70] width 73 height 8
type input "********"
click at [538, 80] on span "[PERSON_NAME]" at bounding box center [534, 78] width 36 height 5
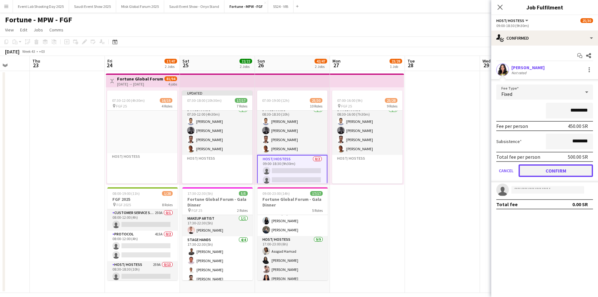
click at [562, 170] on button "Confirm" at bounding box center [556, 170] width 74 height 13
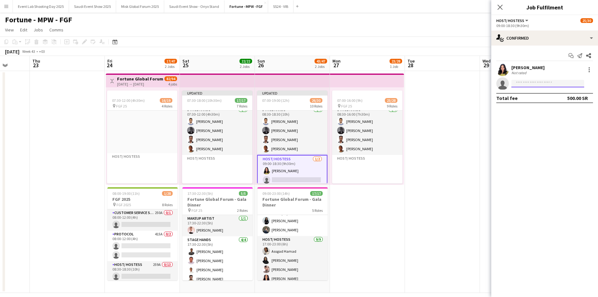
click at [530, 84] on input at bounding box center [547, 84] width 73 height 8
type input "*********"
click at [534, 103] on span "[PHONE_NUMBER]" at bounding box center [547, 102] width 63 height 5
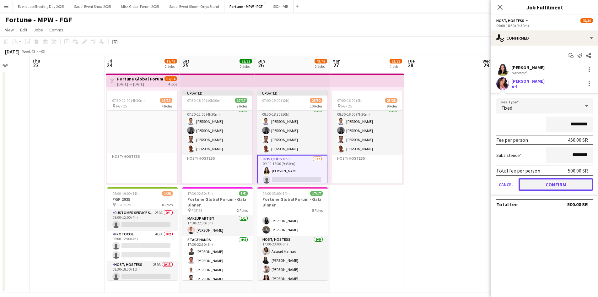
click at [559, 186] on button "Confirm" at bounding box center [556, 184] width 74 height 13
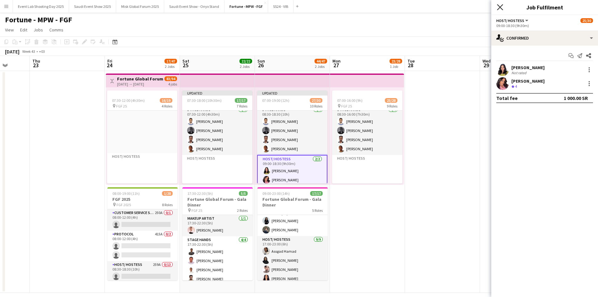
click at [499, 5] on icon "Close pop-in" at bounding box center [500, 7] width 6 height 6
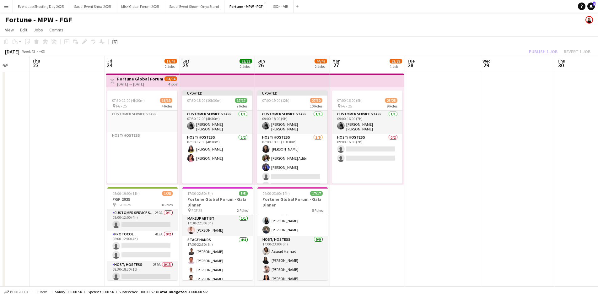
click at [365, 144] on app-card-role "Host/ Hostess 0/2 09:00-16:00 (7h) single-neutral-actions single-neutral-actions" at bounding box center [367, 167] width 70 height 67
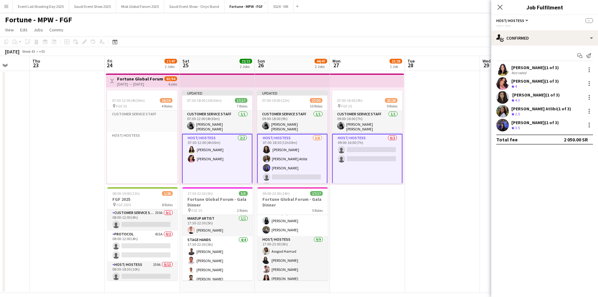
click at [365, 144] on app-card-role "Host/ Hostess 0/2 09:00-16:00 (7h) single-neutral-actions single-neutral-actions" at bounding box center [367, 167] width 70 height 67
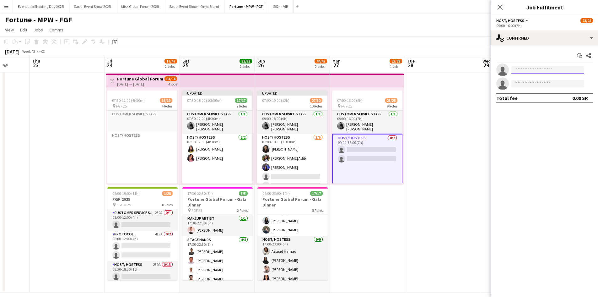
click at [533, 72] on input at bounding box center [547, 70] width 73 height 8
type input "********"
click at [533, 75] on div "[PERSON_NAME] Active [EMAIL_ADDRESS][DOMAIN_NAME] [PHONE_NUMBER]" at bounding box center [547, 83] width 73 height 20
click at [534, 79] on span "[PERSON_NAME]" at bounding box center [534, 78] width 36 height 5
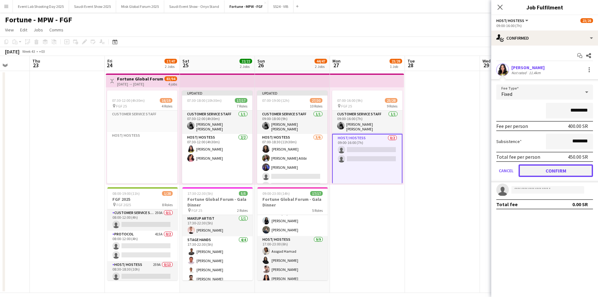
click at [556, 169] on button "Confirm" at bounding box center [556, 170] width 74 height 13
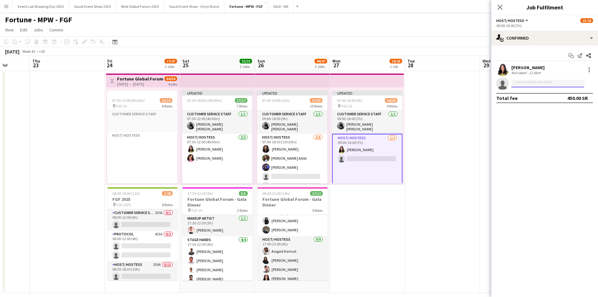
click at [520, 83] on input at bounding box center [547, 84] width 73 height 8
type input "*********"
click at [529, 97] on span "[EMAIL_ADDRESS][DOMAIN_NAME]" at bounding box center [547, 97] width 63 height 5
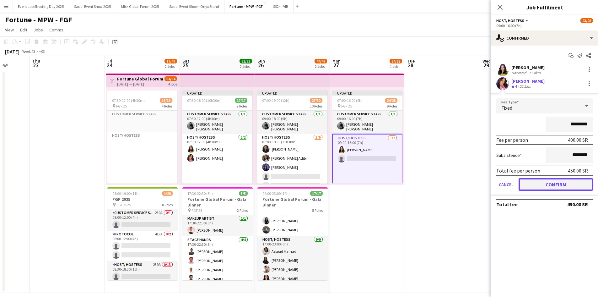
click at [548, 183] on button "Confirm" at bounding box center [556, 184] width 74 height 13
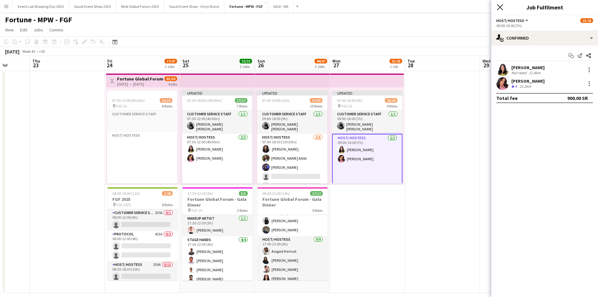
click at [499, 9] on icon "Close pop-in" at bounding box center [500, 7] width 6 height 6
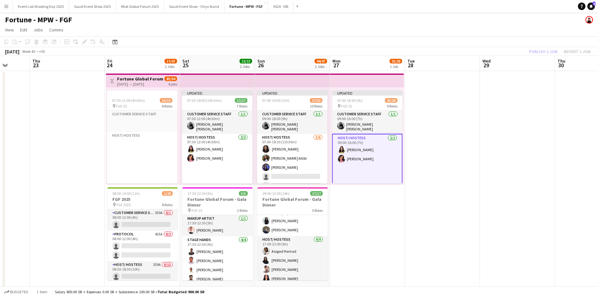
click at [123, 85] on div "[DATE] → [DATE]" at bounding box center [140, 84] width 47 height 5
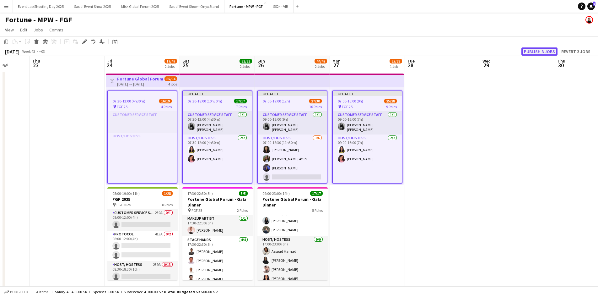
click at [538, 51] on button "Publish 3 jobs" at bounding box center [540, 51] width 36 height 8
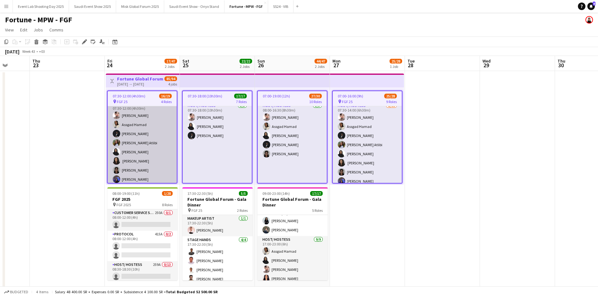
click at [141, 132] on app-card-role "Host/ Hostess [DATE] 07:30-12:00 (4h30m) [PERSON_NAME] Assgad Hamad Ayah [PERSO…" at bounding box center [142, 156] width 69 height 112
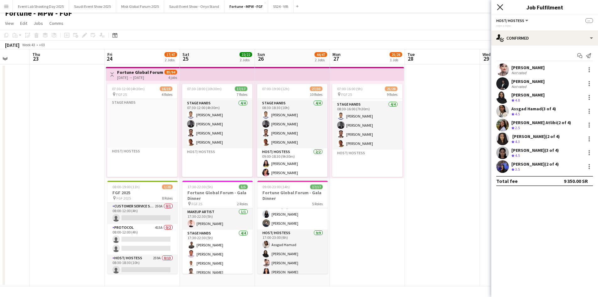
click at [498, 5] on icon at bounding box center [500, 7] width 6 height 6
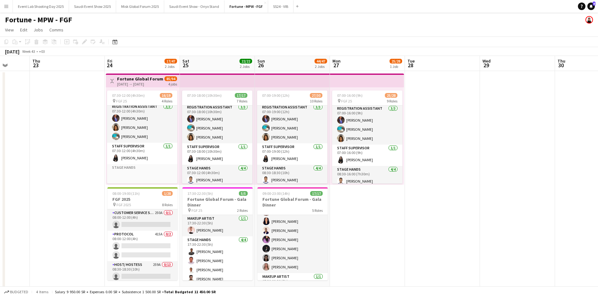
click at [272, 237] on app-card-role "Host/ Hostess [DATE] 17:00-23:00 (6h) [PERSON_NAME] [PERSON_NAME] [PERSON_NAME]…" at bounding box center [292, 226] width 70 height 94
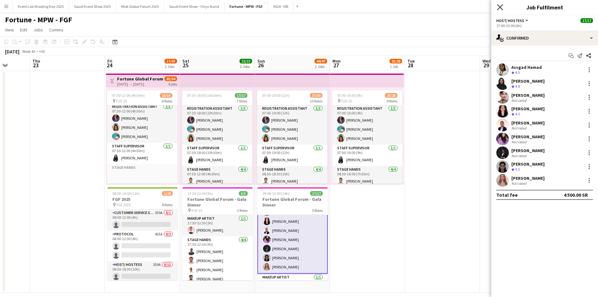
click at [500, 9] on icon "Close pop-in" at bounding box center [500, 7] width 6 height 6
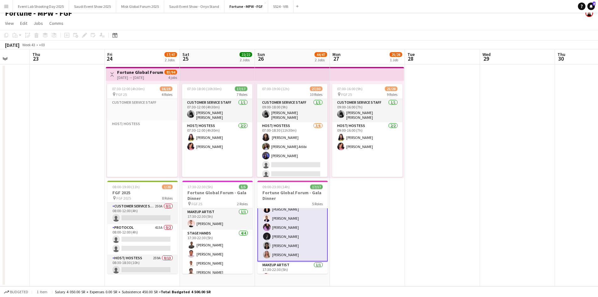
click at [292, 231] on app-card-role "Host/ Hostess [DATE] 17:00-23:00 (6h) [PERSON_NAME] [PERSON_NAME] [PERSON_NAME]…" at bounding box center [292, 213] width 70 height 95
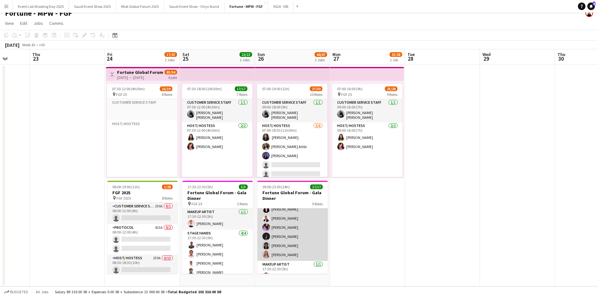
click at [292, 231] on app-card-role "Host/ Hostess [DATE] 17:00-23:00 (6h) [PERSON_NAME] [PERSON_NAME] [PERSON_NAME]…" at bounding box center [292, 213] width 70 height 94
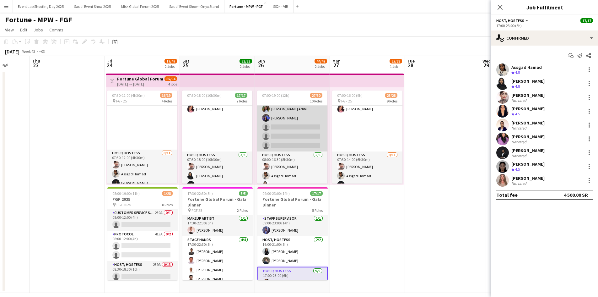
scroll to position [60, 0]
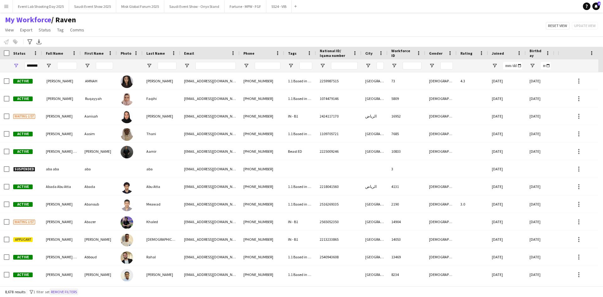
click at [71, 289] on button "Remove filters" at bounding box center [64, 291] width 29 height 7
type input "**********"
click at [8, 9] on button "Menu" at bounding box center [6, 6] width 13 height 13
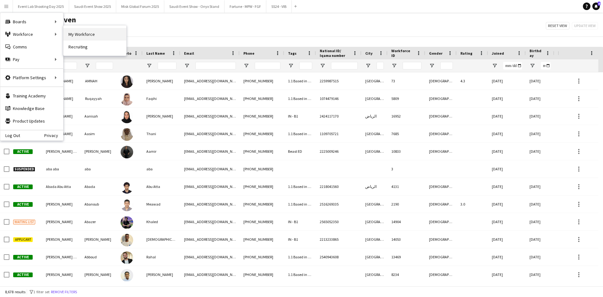
click at [88, 32] on link "My Workforce" at bounding box center [94, 34] width 63 height 13
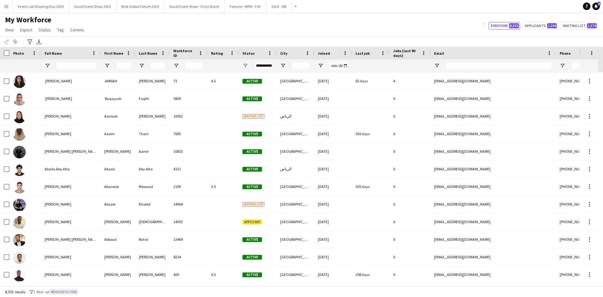
click at [65, 291] on button "Remove filters" at bounding box center [64, 291] width 29 height 7
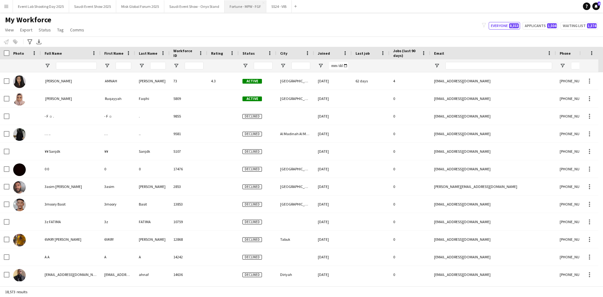
click at [235, 12] on button "Fortune - MPW - FGF Close" at bounding box center [245, 6] width 42 height 12
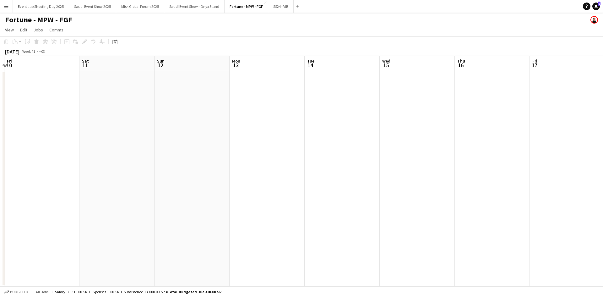
drag, startPoint x: 472, startPoint y: 182, endPoint x: 247, endPoint y: 176, distance: 225.5
click at [170, 169] on app-calendar-viewport "Tue 7 Wed 8 Thu 9 Fri 10 Sat 11 Sun 12 Mon 13 Tue 14 Wed 15 Thu 16 Fri 17 Sat 1…" at bounding box center [301, 171] width 603 height 230
drag, startPoint x: 284, startPoint y: 164, endPoint x: 287, endPoint y: 187, distance: 23.7
click at [165, 161] on app-calendar-viewport "Fri 10 Sat 11 Sun 12 Mon 13 Tue 14 Wed 15 Thu 16 Fri 17 Sat 18 Sun 19 Mon 20 Tu…" at bounding box center [301, 171] width 603 height 230
drag, startPoint x: 446, startPoint y: 180, endPoint x: 184, endPoint y: 176, distance: 261.6
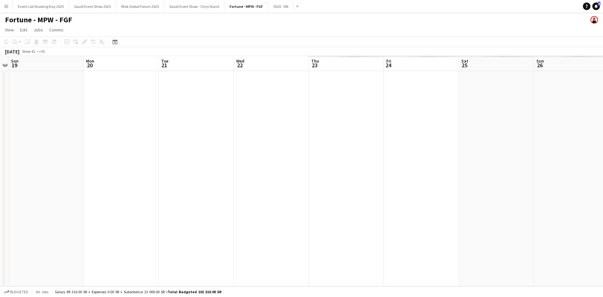
click at [194, 176] on app-calendar-viewport "Thu 16 Fri 17 Sat 18 Sun 19 Mon 20 Tue 21 Wed 22 Thu 23 Fri 24 Sat 25 Sun 26 Mo…" at bounding box center [301, 171] width 603 height 230
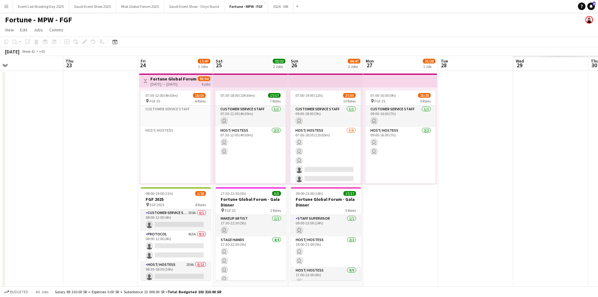
scroll to position [0, 242]
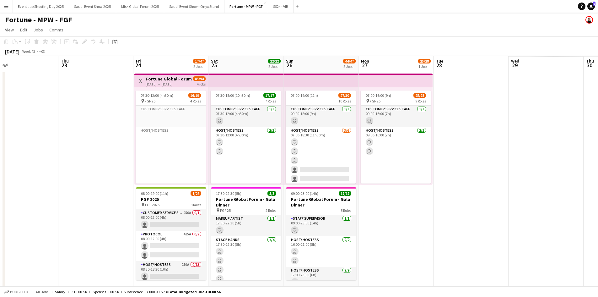
drag, startPoint x: 440, startPoint y: 189, endPoint x: 149, endPoint y: 189, distance: 292.0
click at [149, 189] on app-calendar-viewport "Sun 19 Mon 20 Tue 21 Wed 22 Thu 23 Fri 24 17/47 2 Jobs Sat 25 22/22 2 Jobs Sun …" at bounding box center [299, 174] width 598 height 237
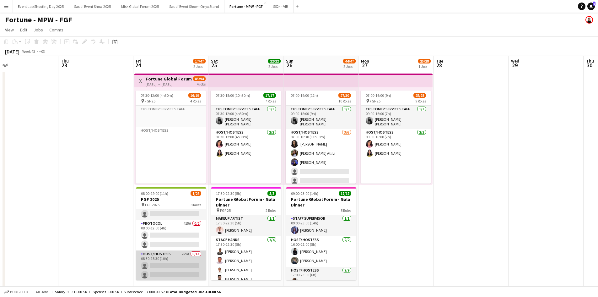
scroll to position [0, 0]
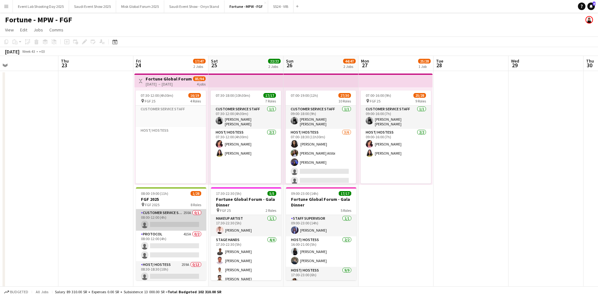
click at [173, 220] on app-card-role "Customer Service Staff 250A 0/1 08:00-12:00 (4h) single-neutral-actions" at bounding box center [171, 219] width 70 height 21
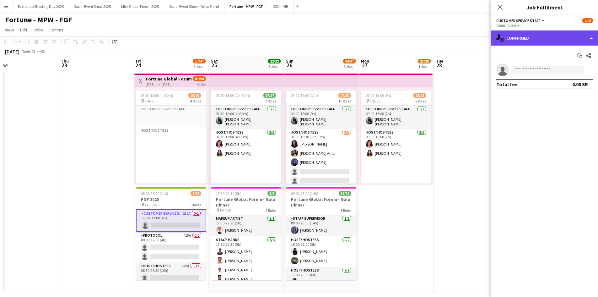
click at [558, 40] on div "single-neutral-actions-check-2 Confirmed" at bounding box center [544, 37] width 107 height 15
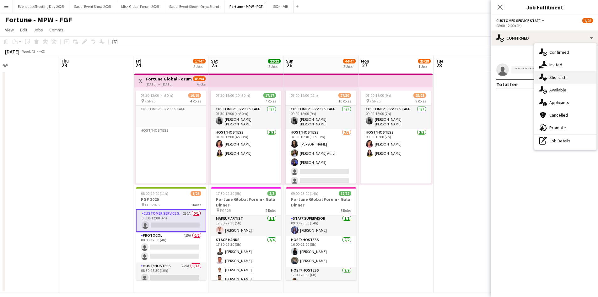
click at [557, 78] on span "Shortlist" at bounding box center [557, 77] width 16 height 6
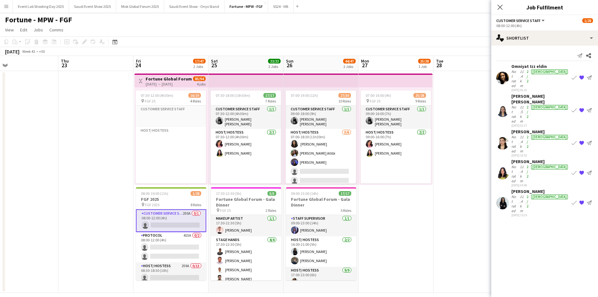
click at [505, 72] on app-user-avatar at bounding box center [502, 78] width 13 height 13
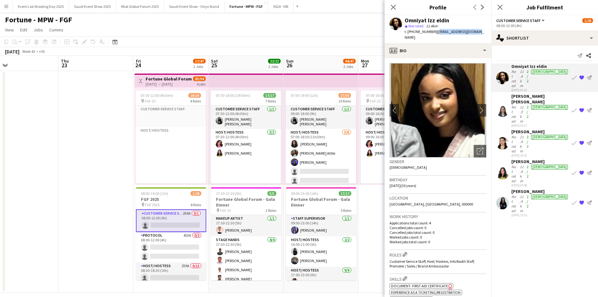
drag, startPoint x: 481, startPoint y: 31, endPoint x: 435, endPoint y: 30, distance: 45.5
click at [435, 30] on app-profile-header "Omniyat Izz eldin star Not rated 11.4km t. +966539290114 | omniyatez@hotmail.com" at bounding box center [438, 29] width 107 height 28
copy span "omniyatez@hotmail.com"
click at [500, 6] on icon "Close pop-in" at bounding box center [500, 7] width 6 height 6
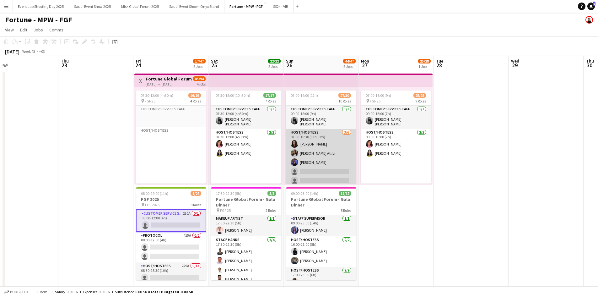
click at [316, 148] on app-card-role "Host/ Hostess [DATE] 07:00-18:30 (11h30m) ‏ AMNAH [PERSON_NAME] single-neutral-…" at bounding box center [321, 162] width 70 height 67
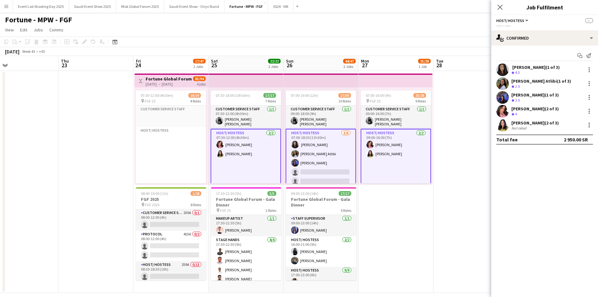
click at [316, 148] on app-card-role "Host/ Hostess [DATE] 07:00-18:30 (11h30m) ‏ AMNAH [PERSON_NAME] single-neutral-…" at bounding box center [321, 163] width 70 height 68
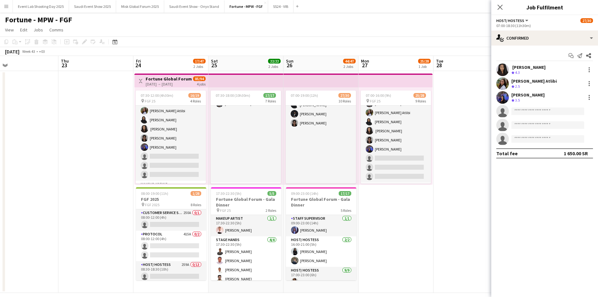
click at [181, 140] on app-card-role "Host/ Hostess [DATE] 07:30-12:00 (4h30m) [PERSON_NAME] Assgad Hamad Ayah [PERSO…" at bounding box center [171, 124] width 70 height 112
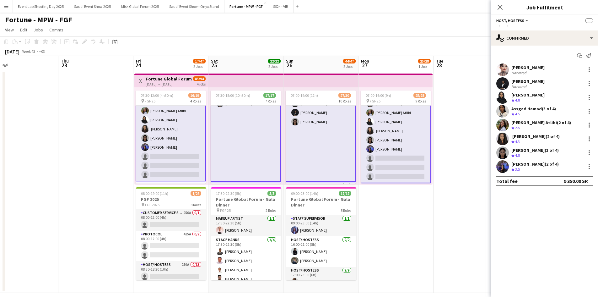
click at [181, 140] on app-card-role "Host/ Hostess [DATE] 07:30-12:00 (4h30m) [PERSON_NAME] Assgad Hamad Ayah [PERSO…" at bounding box center [171, 125] width 70 height 114
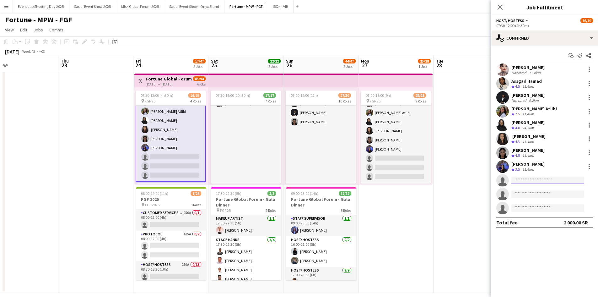
click at [524, 179] on input at bounding box center [547, 180] width 73 height 8
paste input "**********"
type input "**********"
click at [532, 189] on span "Omniyat Izz eldin" at bounding box center [533, 188] width 34 height 5
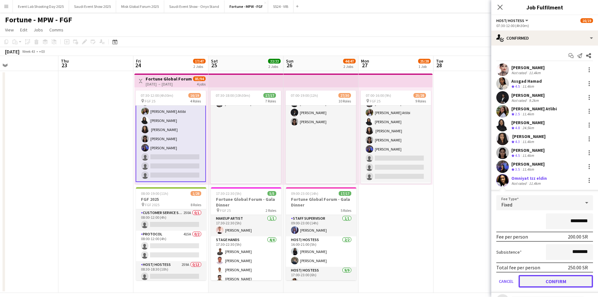
click at [561, 281] on button "Confirm" at bounding box center [556, 281] width 74 height 13
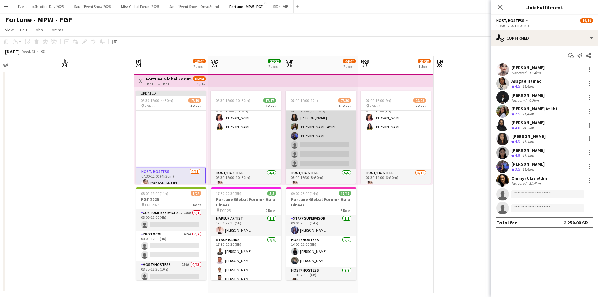
click at [315, 137] on app-card-role "Host/ Hostess [DATE] 07:00-18:30 (11h30m) ‏ AMNAH [PERSON_NAME] single-neutral-…" at bounding box center [321, 135] width 70 height 67
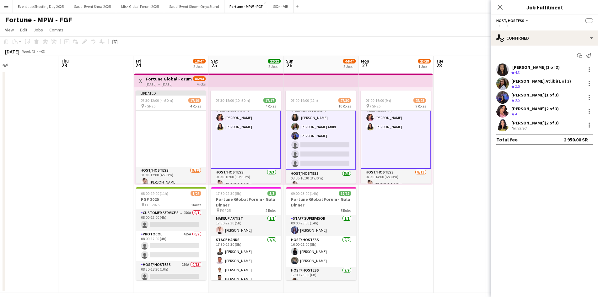
click at [315, 137] on app-card-role "Host/ Hostess [DATE] 07:00-18:30 (11h30m) ‏ AMNAH [PERSON_NAME] single-neutral-…" at bounding box center [321, 136] width 70 height 68
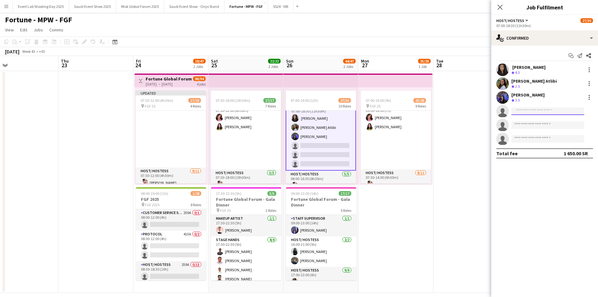
click at [536, 108] on input at bounding box center [547, 111] width 73 height 8
paste input "**********"
type input "**********"
click at [538, 132] on span "+966539290114" at bounding box center [547, 130] width 63 height 5
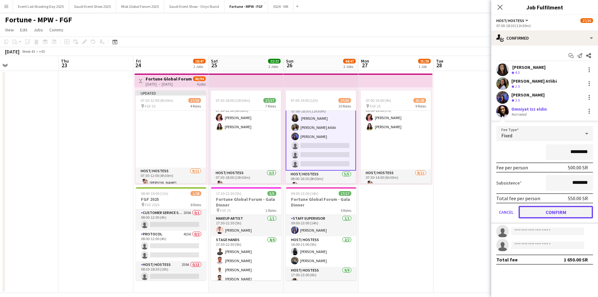
click at [543, 210] on button "Confirm" at bounding box center [556, 212] width 74 height 13
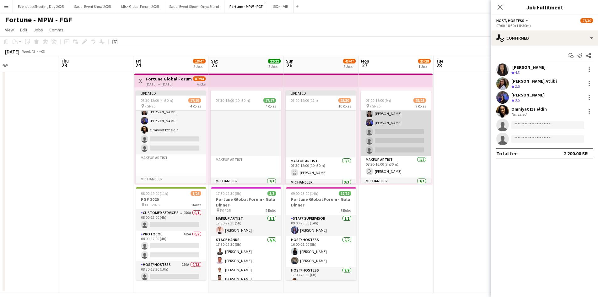
click at [389, 133] on app-card-role "Host/ Hostess 8/11 07:30-14:00 (6h30m) Carla Madi Assgad Hamad Ayah Babiker Jud…" at bounding box center [396, 100] width 70 height 112
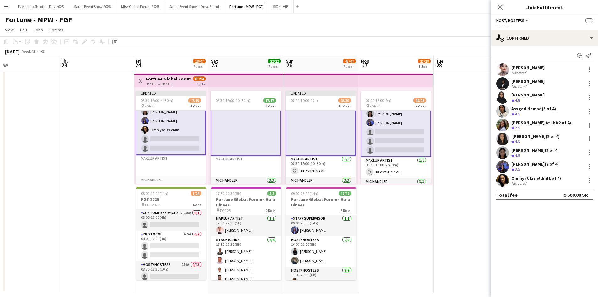
click at [389, 133] on app-card-role "Host/ Hostess 8/11 07:30-14:00 (6h30m) Carla Madi Assgad Hamad Ayah Babiker Jud…" at bounding box center [396, 100] width 70 height 114
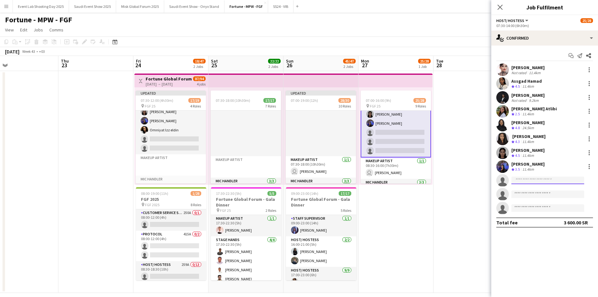
click at [543, 179] on input at bounding box center [547, 180] width 73 height 8
paste input "**********"
type input "**********"
click at [541, 191] on span "Omniyat Izz eldin" at bounding box center [533, 188] width 34 height 5
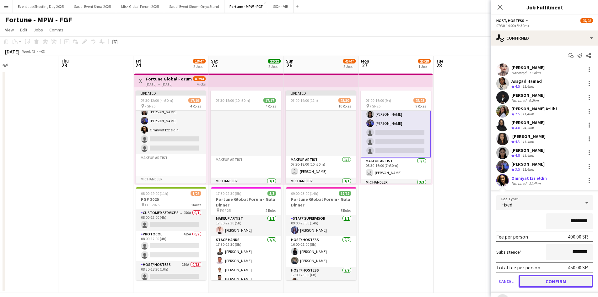
click at [551, 282] on button "Confirm" at bounding box center [556, 281] width 74 height 13
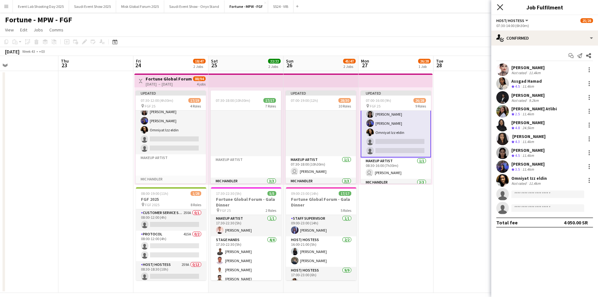
click at [499, 5] on icon at bounding box center [500, 7] width 6 height 6
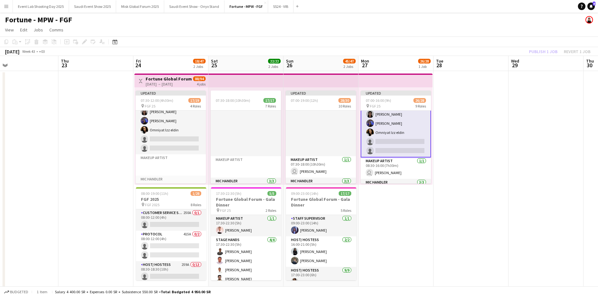
click at [172, 82] on div "[DATE] → [DATE]" at bounding box center [169, 84] width 47 height 5
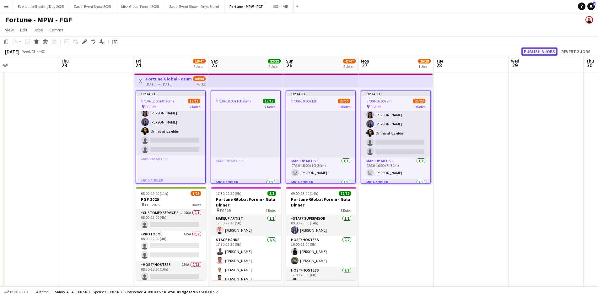
click at [533, 53] on button "Publish 3 jobs" at bounding box center [540, 51] width 36 height 8
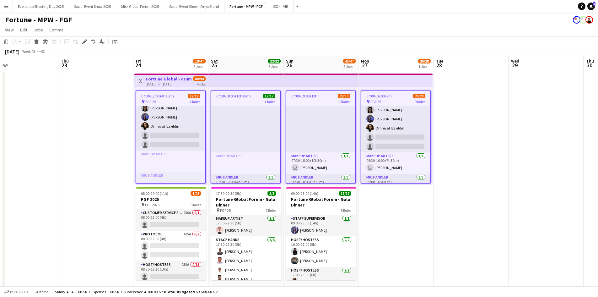
click at [386, 214] on app-date-cell "07:00-16:00 (9h) 26/28 pin FGF 25 9 Roles Customer Service Staff 1/1 09:00-16:0…" at bounding box center [396, 182] width 75 height 222
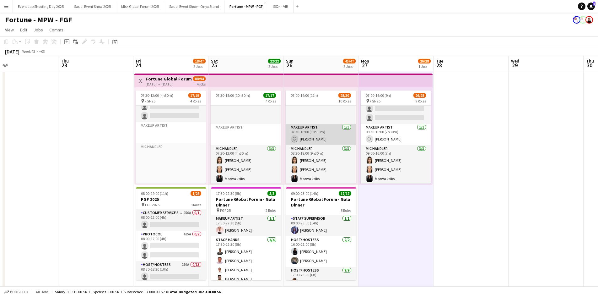
scroll to position [153, 0]
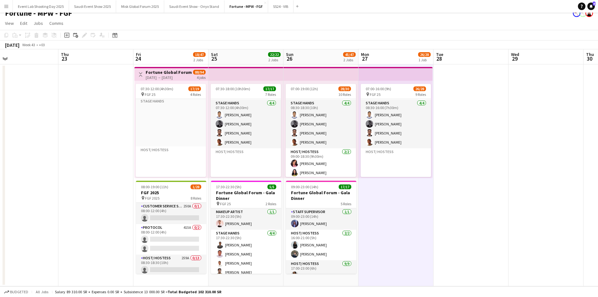
click at [4, 8] on app-icon "Menu" at bounding box center [6, 6] width 5 height 5
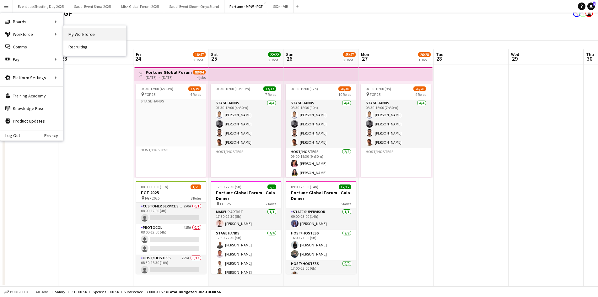
click at [91, 35] on link "My Workforce" at bounding box center [94, 34] width 63 height 13
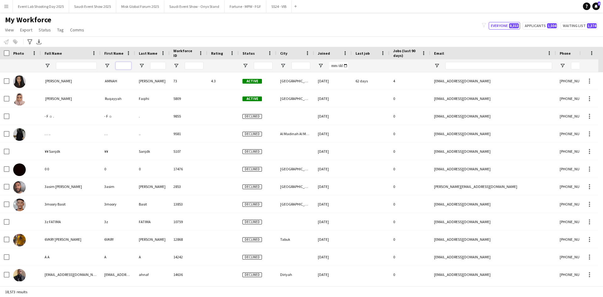
click at [121, 68] on input "First Name Filter Input" at bounding box center [124, 66] width 16 height 8
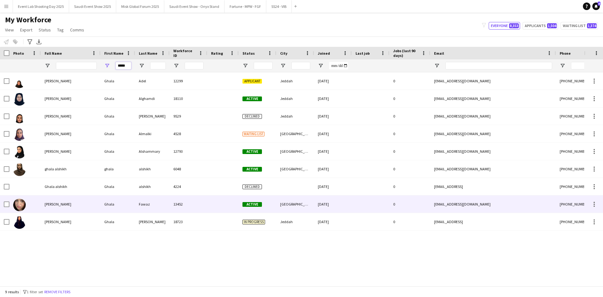
type input "*****"
click at [65, 210] on div "Ghala Fawaz" at bounding box center [71, 203] width 60 height 17
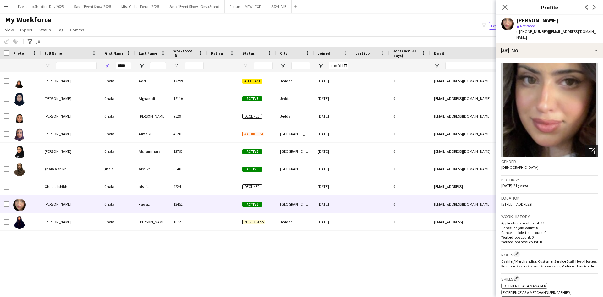
click at [588, 148] on icon "Open photos pop-in" at bounding box center [591, 151] width 7 height 7
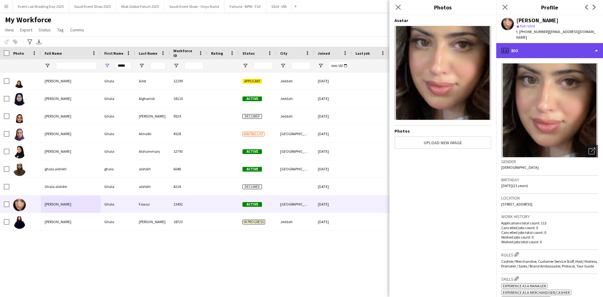
click at [537, 43] on div "profile Bio" at bounding box center [549, 50] width 107 height 15
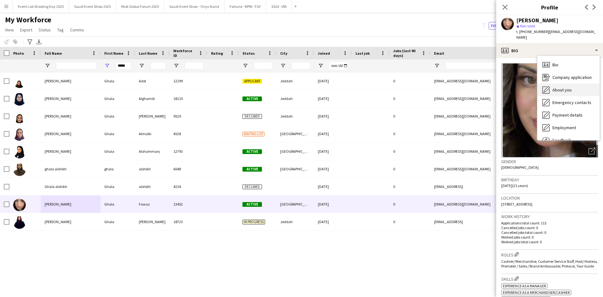
click at [554, 87] on span "About you" at bounding box center [561, 90] width 19 height 6
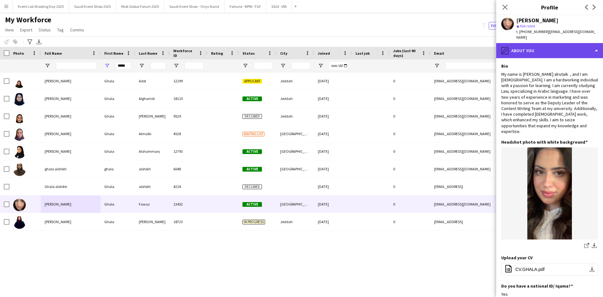
click at [530, 44] on div "pencil4 About you" at bounding box center [549, 50] width 107 height 15
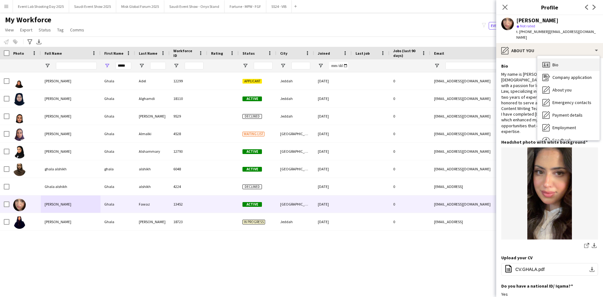
click at [563, 62] on div "Bio Bio" at bounding box center [568, 64] width 62 height 13
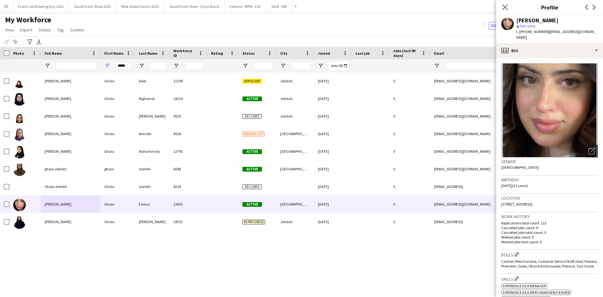
click at [502, 4] on icon "Close pop-in" at bounding box center [505, 7] width 6 height 6
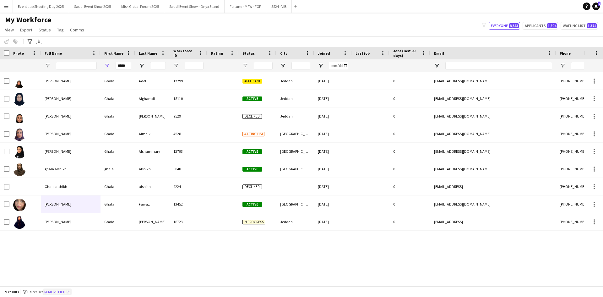
click at [56, 288] on button "Remove filters" at bounding box center [57, 291] width 29 height 7
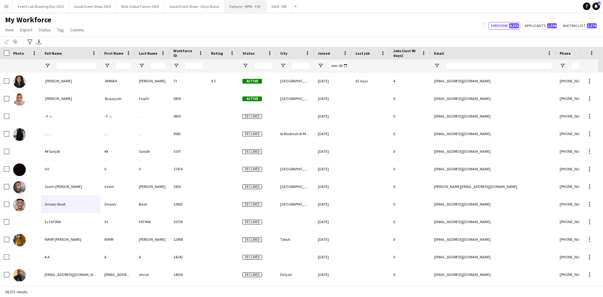
click at [250, 11] on button "Fortune - MPW - FGF Close" at bounding box center [245, 6] width 42 height 12
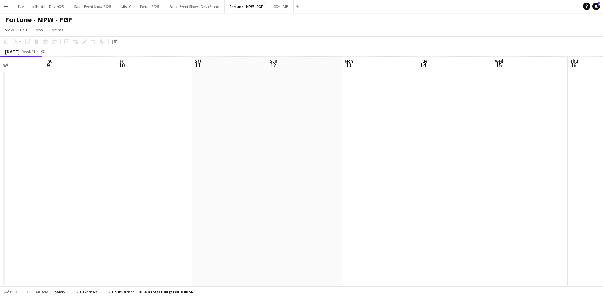
click at [133, 177] on app-calendar-viewport "Mon 6 Tue 7 Wed 8 Thu 9 Fri 10 Sat 11 Sun 12 Mon 13 Tue 14 Wed 15 Thu 16 Fri 17…" at bounding box center [301, 171] width 603 height 230
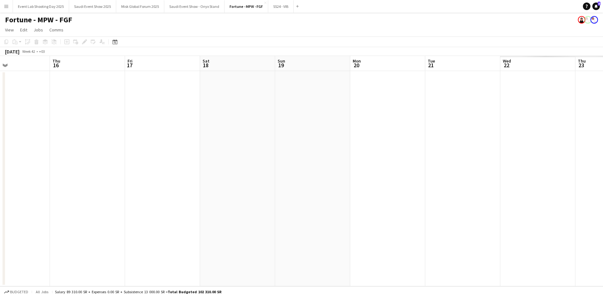
drag, startPoint x: 407, startPoint y: 175, endPoint x: 115, endPoint y: 171, distance: 292.6
click at [115, 171] on app-calendar-viewport "Sun 12 Mon 13 Tue 14 Wed 15 Thu 16 Fri 17 Sat 18 Sun 19 Mon 20 Tue 21 Wed 22 Th…" at bounding box center [301, 171] width 603 height 230
drag, startPoint x: 462, startPoint y: 176, endPoint x: 169, endPoint y: 172, distance: 293.0
click at [165, 171] on app-calendar-viewport "Mon 13 Tue 14 Wed 15 Thu 16 Fri 17 Sat 18 Sun 19 Mon 20 Tue 21 Wed 22 Thu 23 Fr…" at bounding box center [301, 171] width 603 height 230
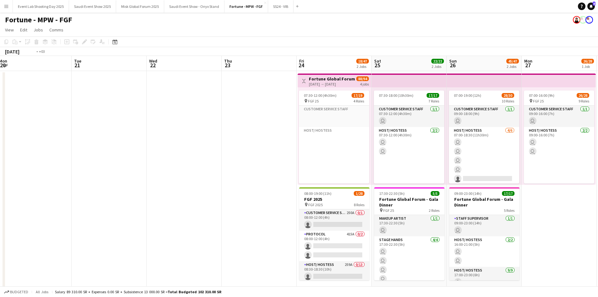
drag, startPoint x: 296, startPoint y: 182, endPoint x: 151, endPoint y: 182, distance: 144.7
click at [165, 182] on app-calendar-viewport "Fri 17 Sat 18 Sun 19 Mon 20 Tue 21 Wed 22 Thu 23 Fri 24 18/47 2 Jobs Sat 25 22/…" at bounding box center [299, 174] width 598 height 237
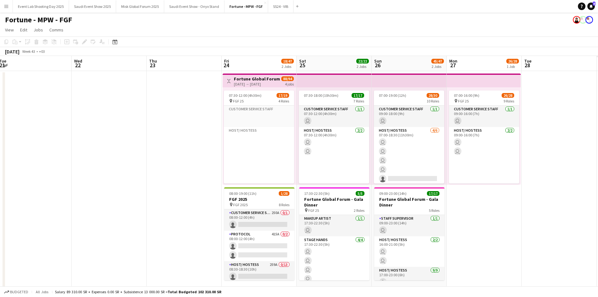
scroll to position [0, 229]
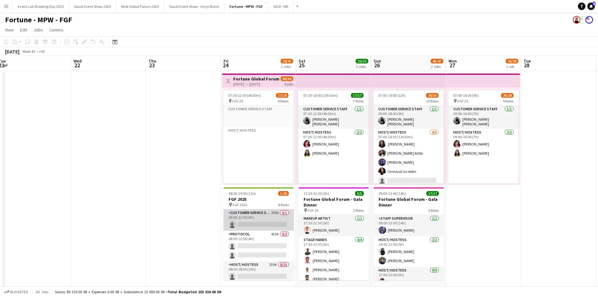
click at [267, 220] on app-card-role "Customer Service Staff 250A 0/1 08:00-12:00 (4h) single-neutral-actions" at bounding box center [259, 219] width 70 height 21
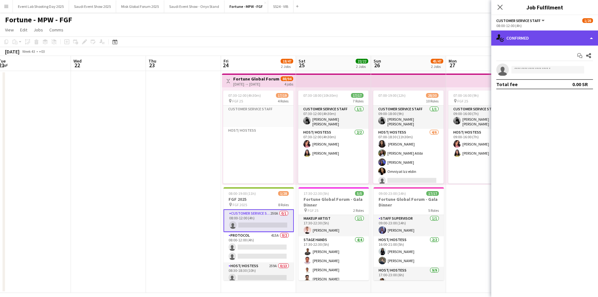
click at [522, 41] on div "single-neutral-actions-check-2 Confirmed" at bounding box center [544, 37] width 107 height 15
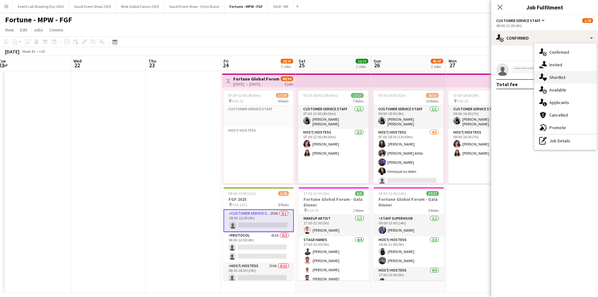
click at [561, 81] on div "single-neutral-actions-heart Shortlist" at bounding box center [565, 77] width 62 height 13
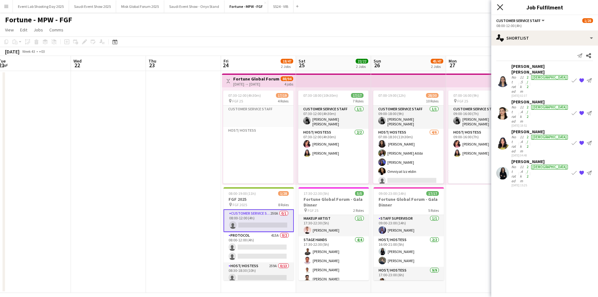
click at [502, 9] on icon at bounding box center [500, 7] width 6 height 6
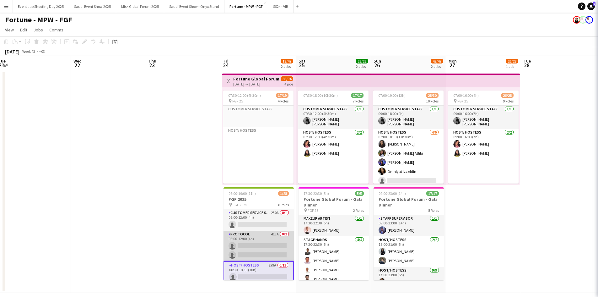
scroll to position [0, 230]
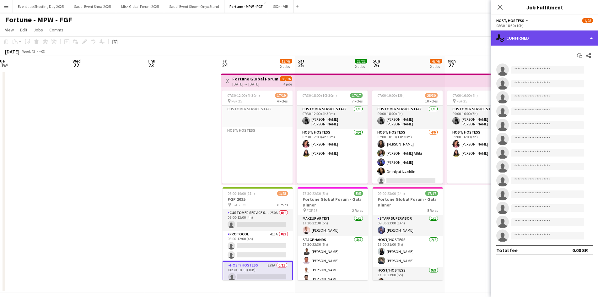
click at [529, 42] on div "single-neutral-actions-check-2 Confirmed" at bounding box center [544, 37] width 107 height 15
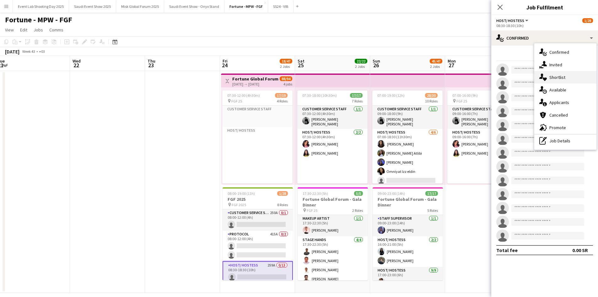
click at [549, 81] on div "single-neutral-actions-heart Shortlist" at bounding box center [565, 77] width 62 height 13
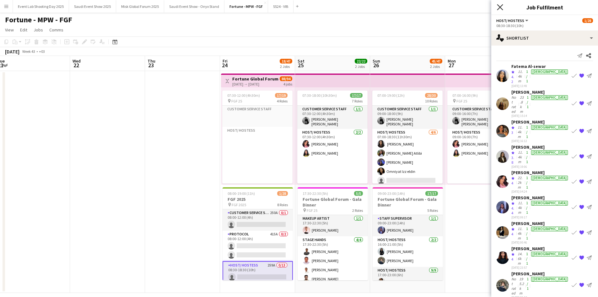
click at [501, 7] on icon at bounding box center [500, 7] width 6 height 6
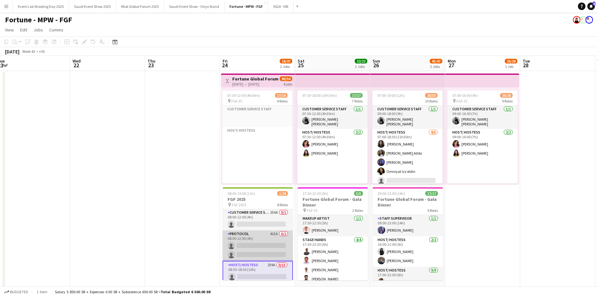
scroll to position [0, 0]
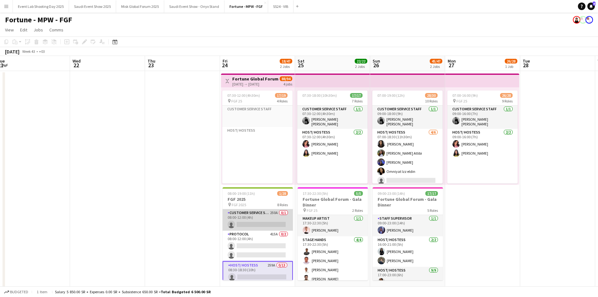
click at [252, 218] on app-card-role "Customer Service Staff 250A 0/1 08:00-12:00 (4h) single-neutral-actions" at bounding box center [258, 219] width 70 height 21
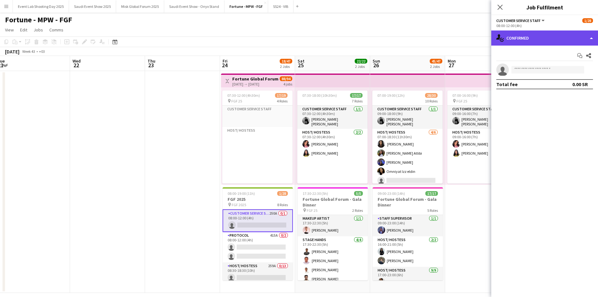
click at [542, 36] on div "single-neutral-actions-check-2 Confirmed" at bounding box center [544, 37] width 107 height 15
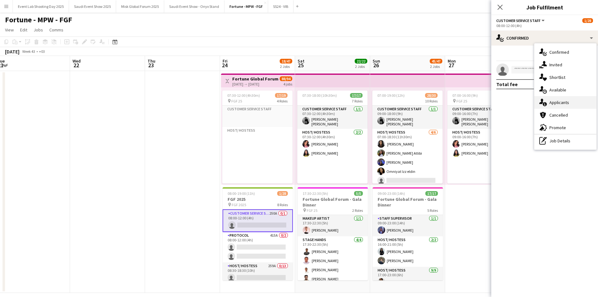
click at [550, 98] on div "single-neutral-actions-information Applicants" at bounding box center [565, 102] width 62 height 13
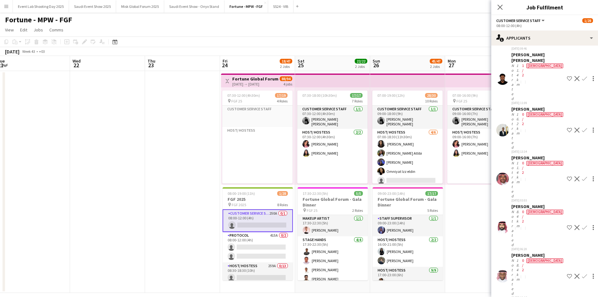
scroll to position [4144, 0]
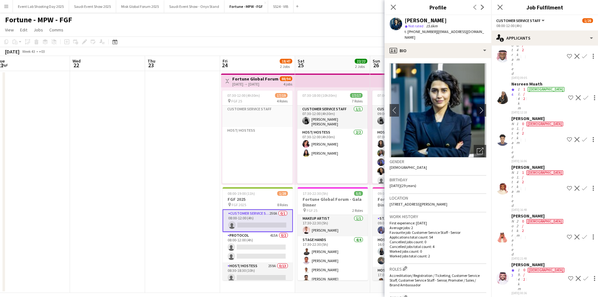
drag, startPoint x: 393, startPoint y: 5, endPoint x: 505, endPoint y: 146, distance: 179.7
click at [393, 5] on icon "Close pop-in" at bounding box center [393, 7] width 5 height 5
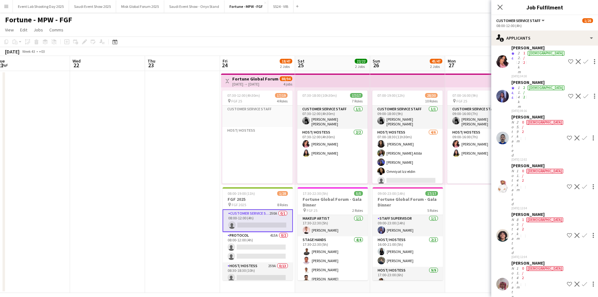
scroll to position [4427, 0]
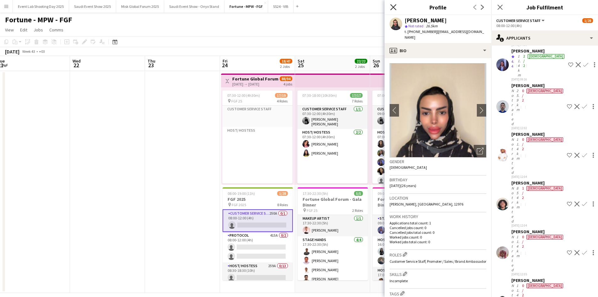
click at [395, 5] on icon "Close pop-in" at bounding box center [393, 7] width 6 height 6
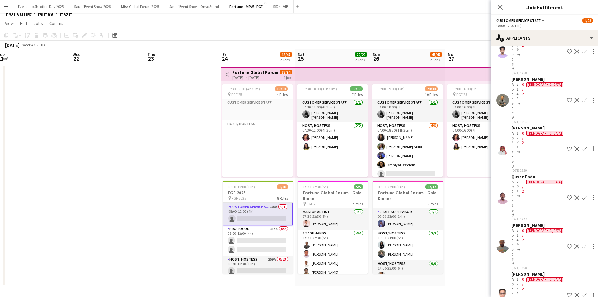
scroll to position [4651, 0]
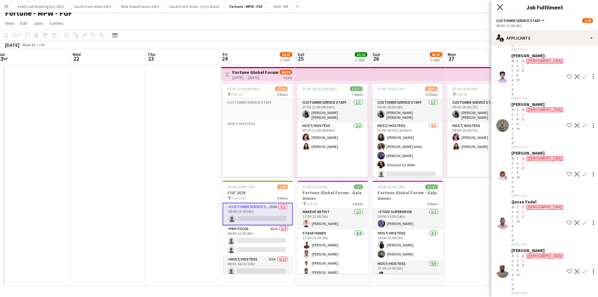
click at [500, 8] on icon "Close pop-in" at bounding box center [500, 7] width 6 height 6
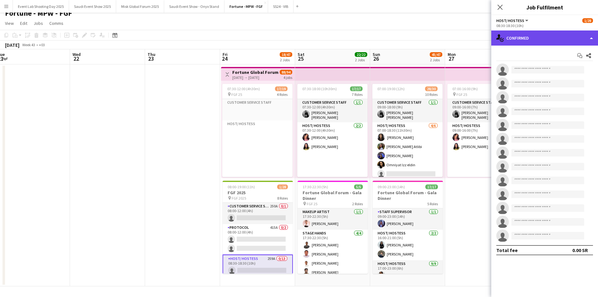
click at [529, 38] on div "single-neutral-actions-check-2 Confirmed" at bounding box center [544, 37] width 107 height 15
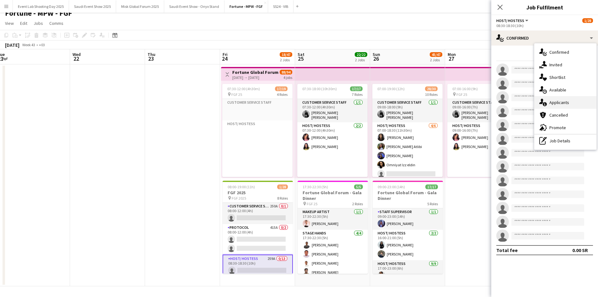
click at [557, 99] on div "single-neutral-actions-information Applicants" at bounding box center [565, 102] width 62 height 13
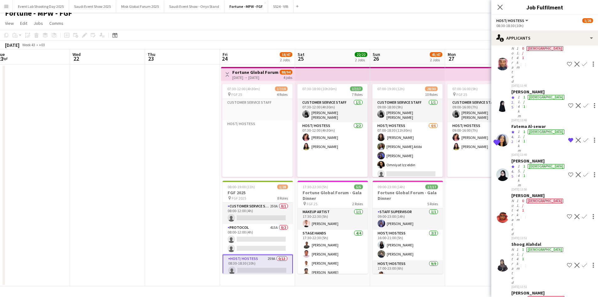
scroll to position [1067, 0]
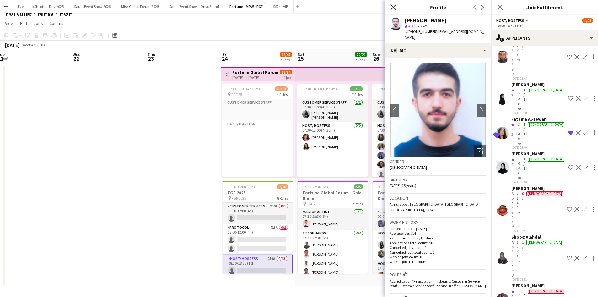
click at [391, 6] on icon "Close pop-in" at bounding box center [393, 7] width 6 height 6
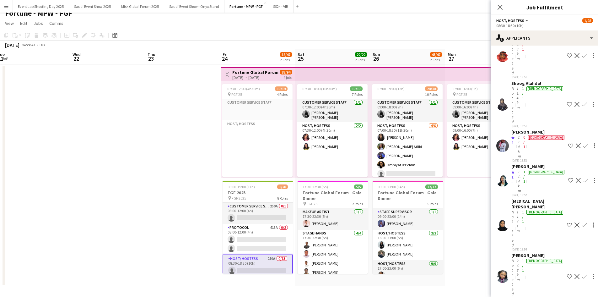
scroll to position [1224, 0]
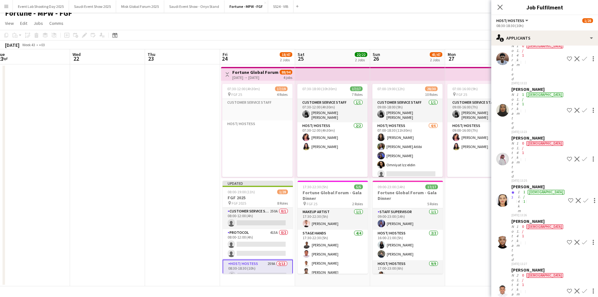
scroll to position [188, 0]
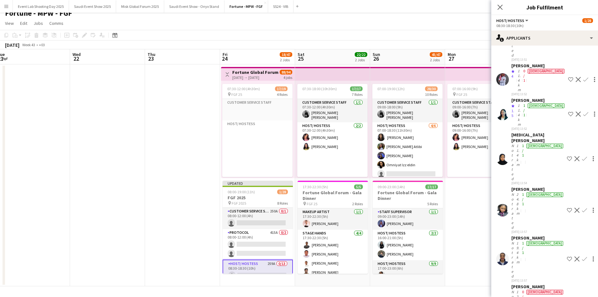
scroll to position [1319, 0]
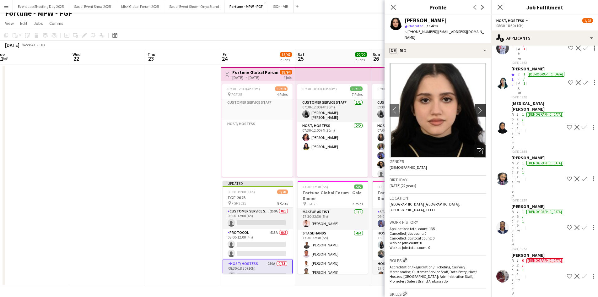
click at [477, 104] on button "chevron-right" at bounding box center [481, 110] width 13 height 13
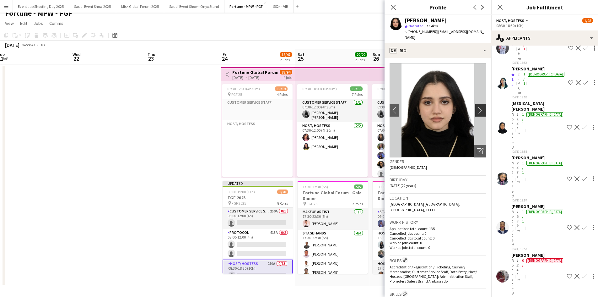
click at [477, 104] on button "chevron-right" at bounding box center [481, 110] width 13 height 13
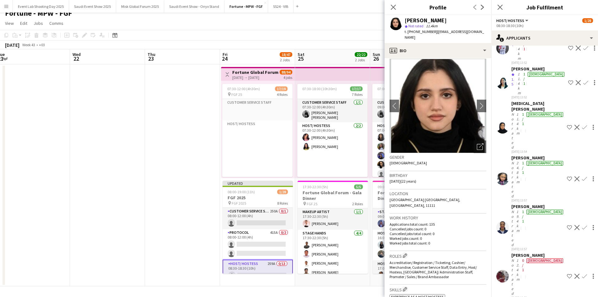
scroll to position [0, 0]
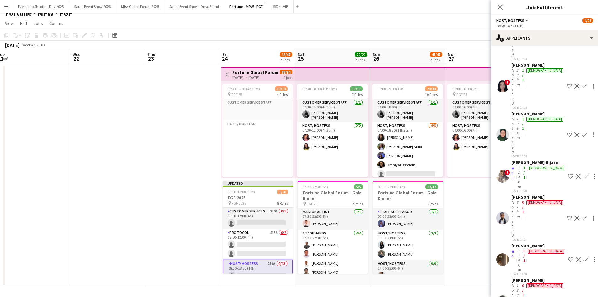
scroll to position [1852, 0]
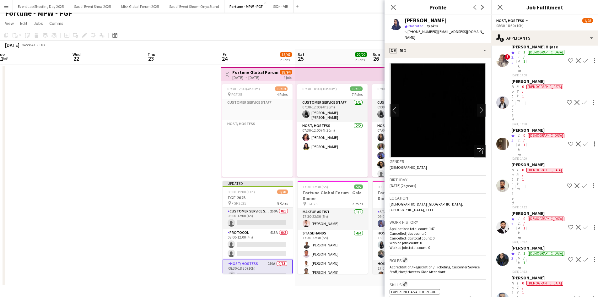
scroll to position [1947, 0]
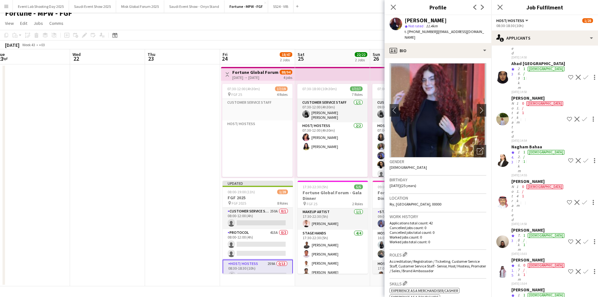
scroll to position [2920, 0]
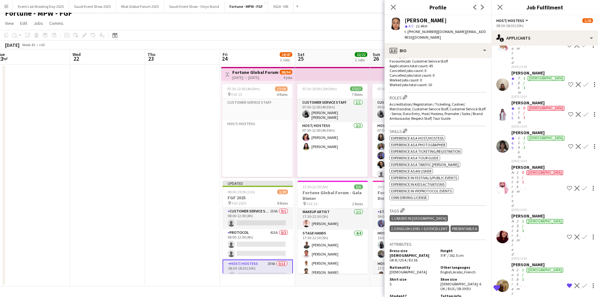
scroll to position [3077, 0]
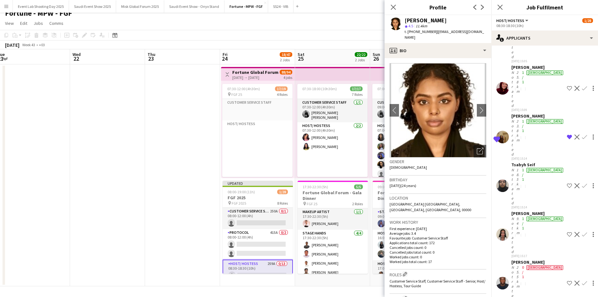
scroll to position [3202, 0]
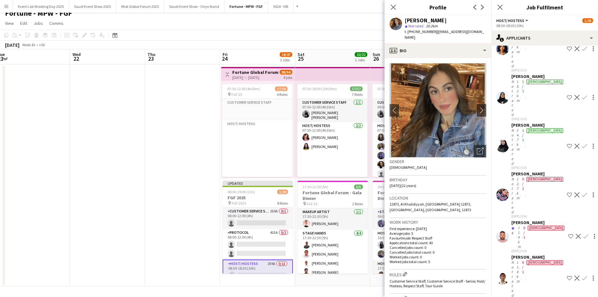
scroll to position [3642, 0]
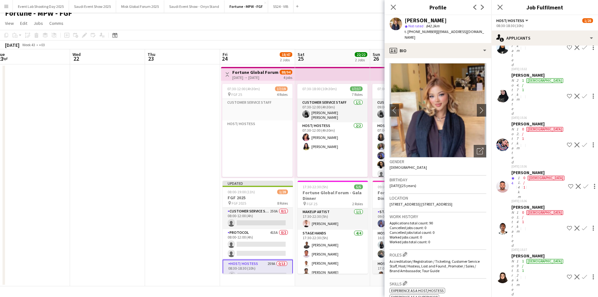
scroll to position [3705, 0]
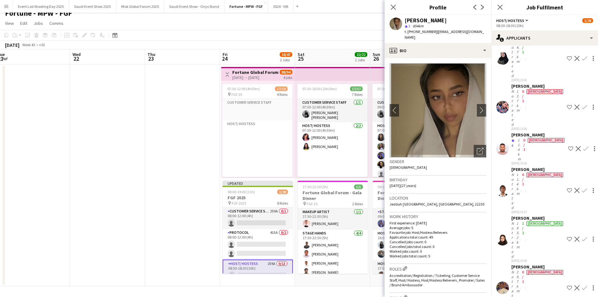
scroll to position [3768, 0]
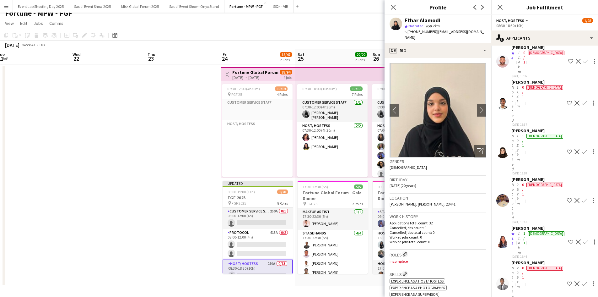
scroll to position [3830, 0]
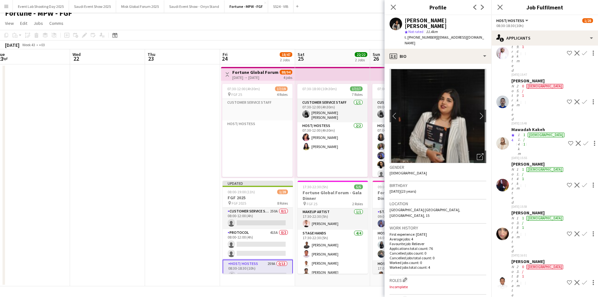
scroll to position [4207, 0]
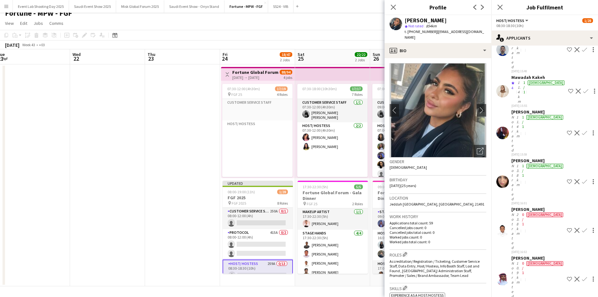
scroll to position [4270, 0]
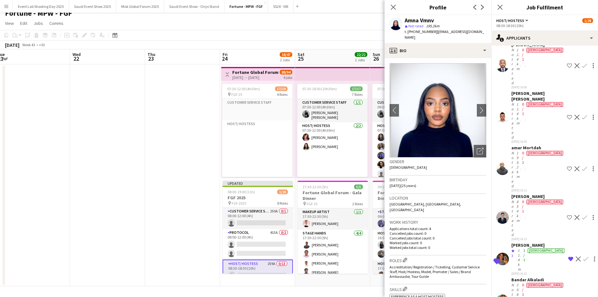
scroll to position [4521, 0]
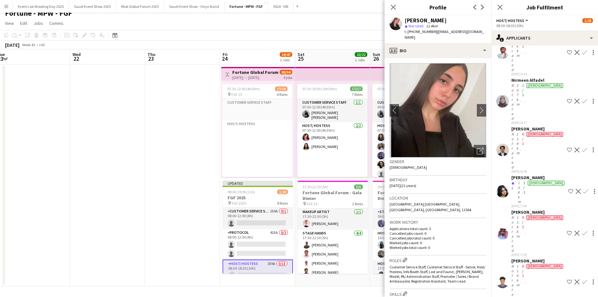
scroll to position [4847, 0]
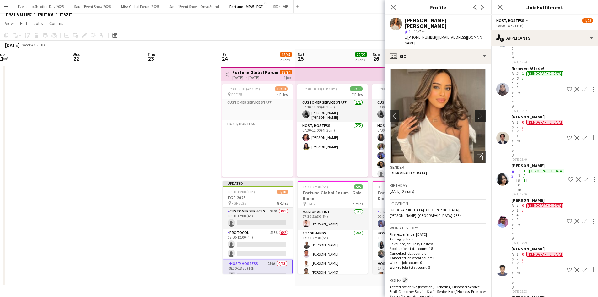
click at [477, 112] on app-icon "chevron-right" at bounding box center [482, 115] width 10 height 7
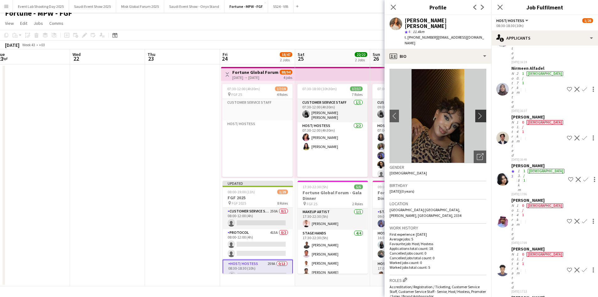
click at [477, 112] on app-icon "chevron-right" at bounding box center [482, 115] width 10 height 7
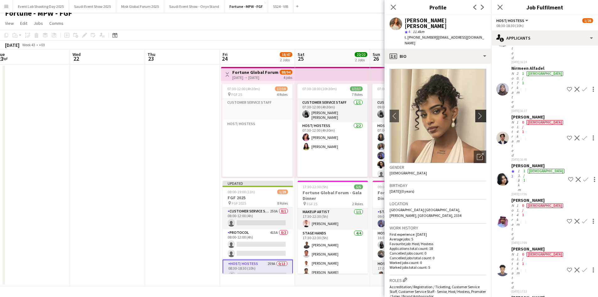
click at [477, 112] on app-icon "chevron-right" at bounding box center [482, 115] width 10 height 7
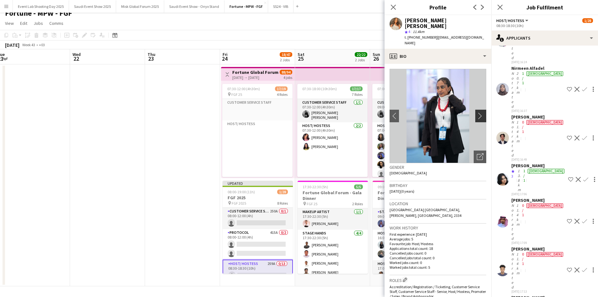
click at [477, 112] on app-icon "chevron-right" at bounding box center [482, 115] width 10 height 7
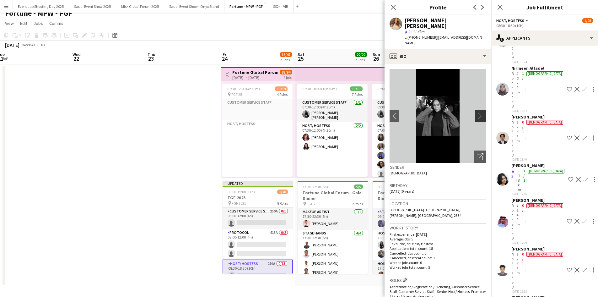
click at [477, 112] on app-icon "chevron-right" at bounding box center [482, 115] width 10 height 7
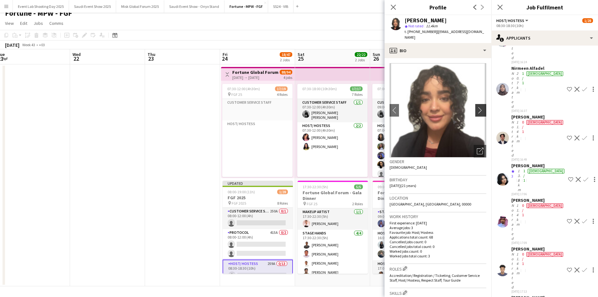
click at [477, 107] on app-icon "chevron-right" at bounding box center [482, 110] width 10 height 7
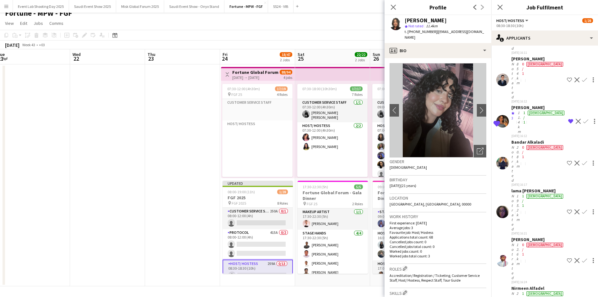
scroll to position [4596, 0]
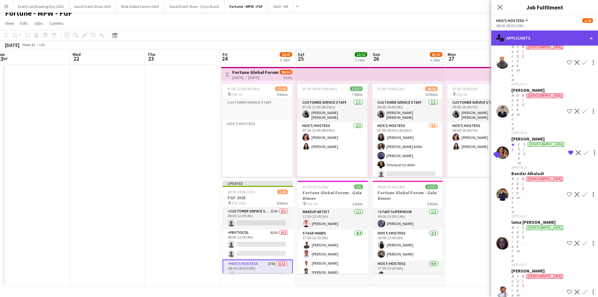
click at [539, 34] on div "single-neutral-actions-information Applicants" at bounding box center [544, 37] width 107 height 15
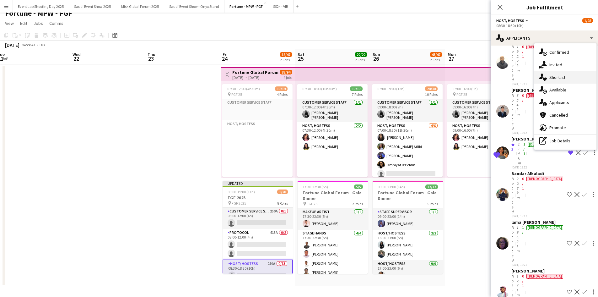
click at [556, 74] on div "single-neutral-actions-heart Shortlist" at bounding box center [565, 77] width 62 height 13
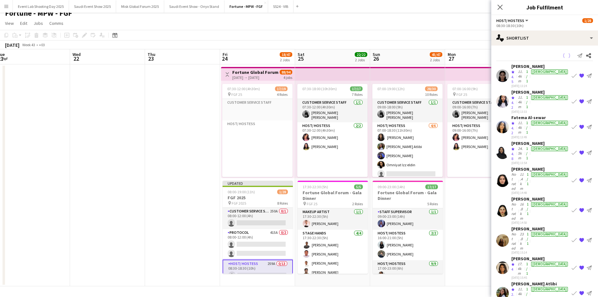
scroll to position [0, 0]
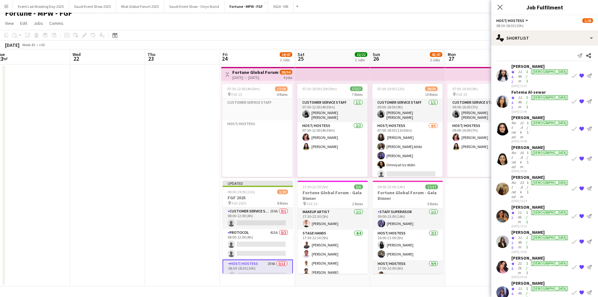
click at [522, 115] on div "Shaima Omar" at bounding box center [540, 118] width 58 height 6
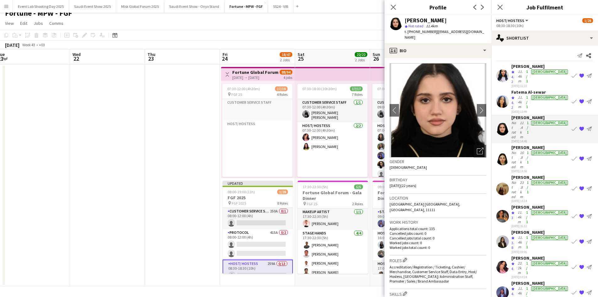
click at [524, 144] on div "Aisha Anwar" at bounding box center [540, 147] width 58 height 6
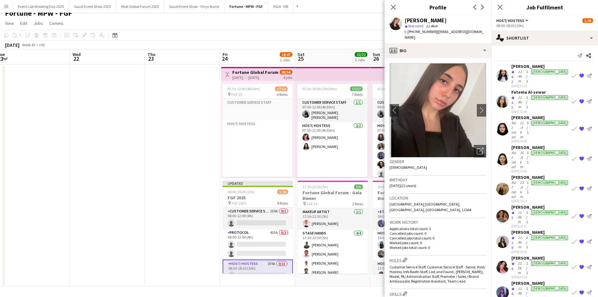
click at [504, 73] on app-user-avatar at bounding box center [502, 75] width 13 height 13
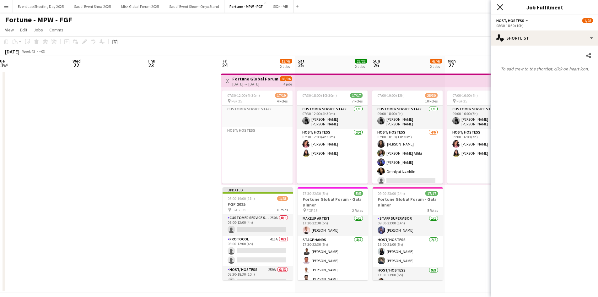
click at [502, 8] on icon "Close pop-in" at bounding box center [500, 7] width 6 height 6
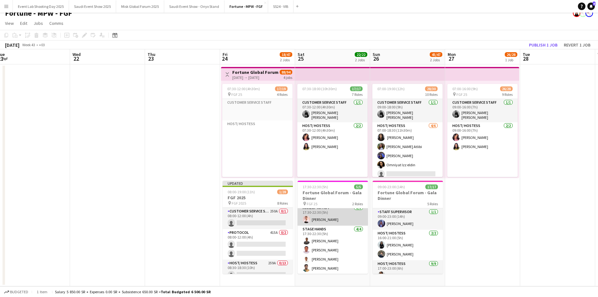
scroll to position [5, 0]
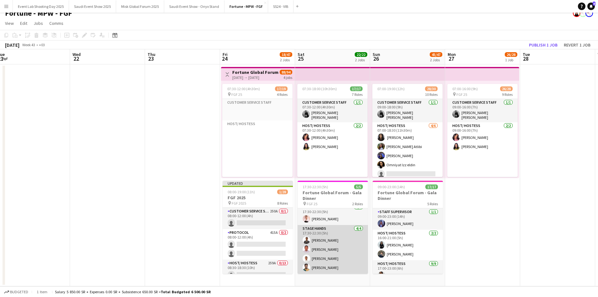
click at [307, 270] on app-user-avatar at bounding box center [307, 267] width 8 height 8
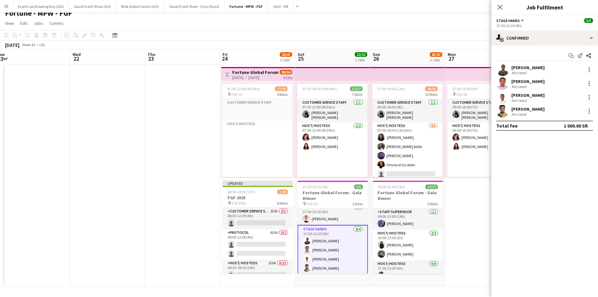
click at [500, 111] on app-user-avatar at bounding box center [502, 111] width 13 height 13
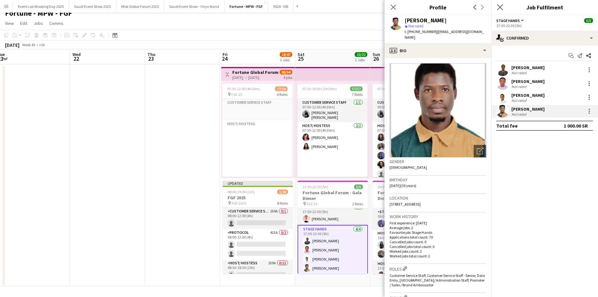
click at [500, 11] on app-icon "Close pop-in" at bounding box center [500, 7] width 9 height 9
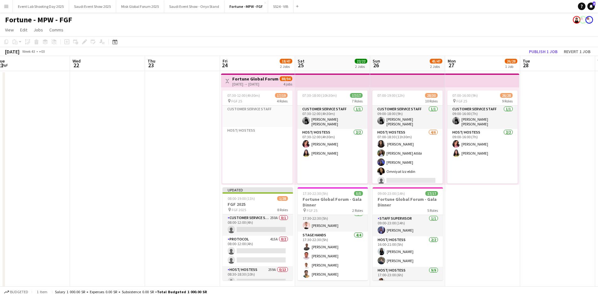
click at [5, 8] on app-icon "Menu" at bounding box center [6, 6] width 5 height 5
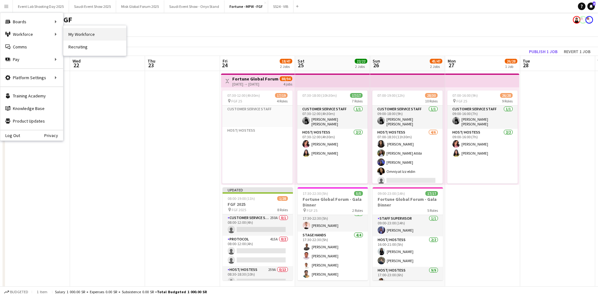
click at [81, 33] on link "My Workforce" at bounding box center [94, 34] width 63 height 13
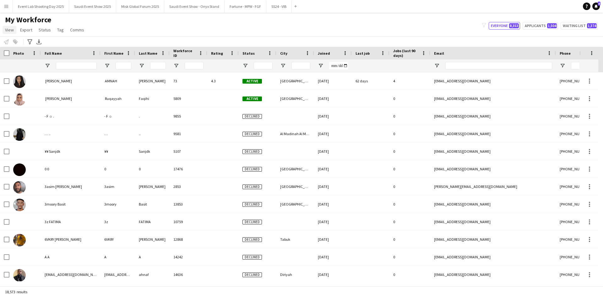
click at [8, 29] on span "View" at bounding box center [9, 30] width 9 height 6
click at [138, 32] on div "My Workforce View Views Default view Musab Alamri Ninar Wannos Nouf Aloudah Rav…" at bounding box center [301, 25] width 603 height 21
click at [277, 6] on button "SS24 - VIB Close" at bounding box center [278, 6] width 25 height 12
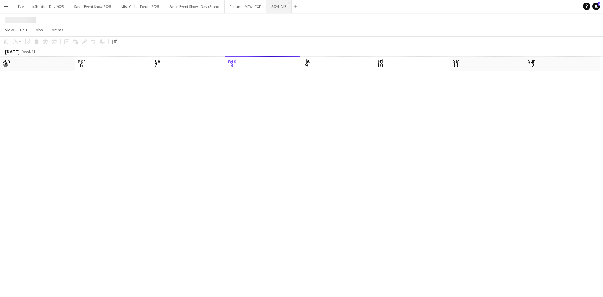
scroll to position [0, 150]
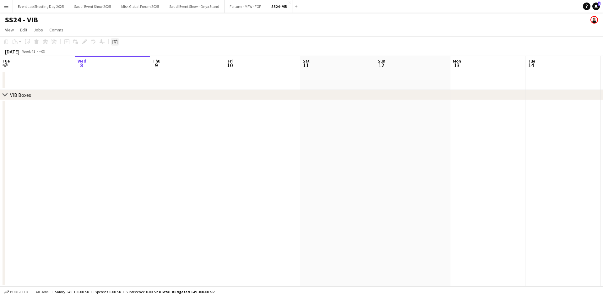
click at [115, 39] on icon "Date picker" at bounding box center [114, 41] width 5 height 5
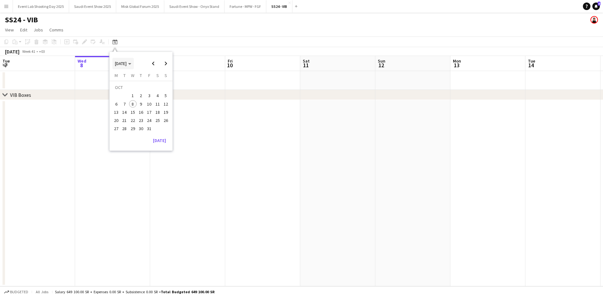
click at [131, 61] on span "[DATE]" at bounding box center [123, 64] width 16 height 6
click at [118, 95] on span "2024" at bounding box center [119, 96] width 13 height 8
click at [159, 105] on span "DEC" at bounding box center [162, 104] width 13 height 8
click at [140, 107] on span "12" at bounding box center [141, 106] width 8 height 8
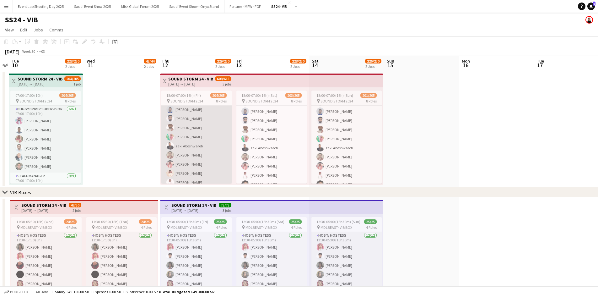
scroll to position [322, 0]
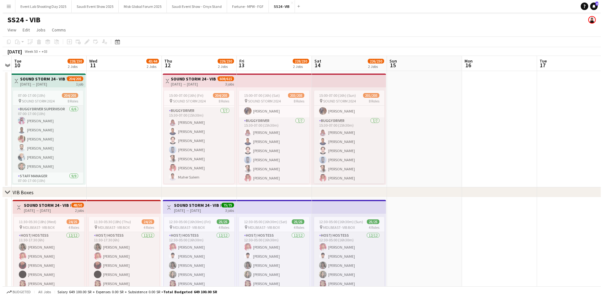
scroll to position [534, 0]
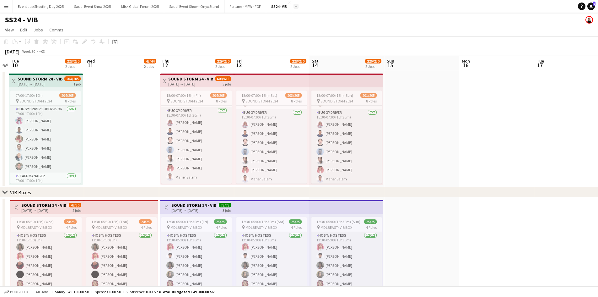
click at [296, 8] on button "Add" at bounding box center [296, 6] width 5 height 5
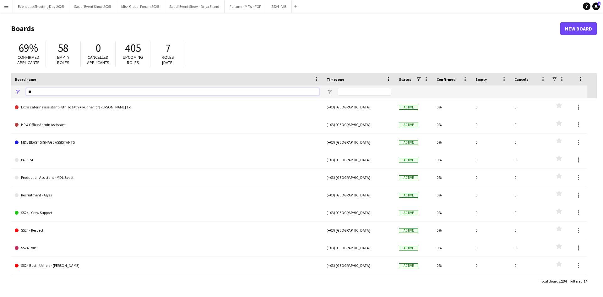
click at [84, 90] on input "**" at bounding box center [172, 92] width 293 height 8
type input "*"
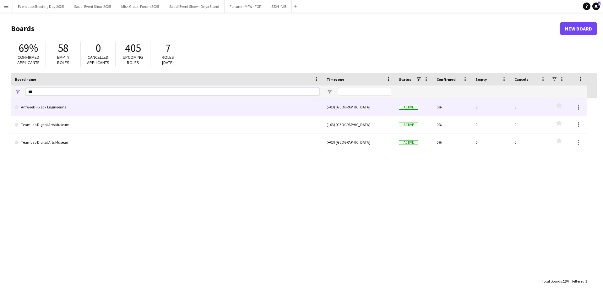
type input "***"
click at [76, 109] on link "Art Week - Black Engineering" at bounding box center [167, 107] width 304 height 18
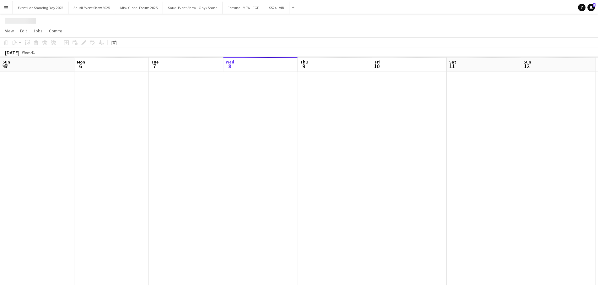
scroll to position [0, 150]
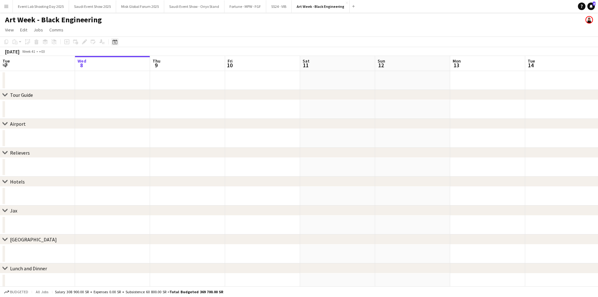
click at [116, 43] on icon "Date picker" at bounding box center [114, 41] width 5 height 5
click at [130, 60] on span "Choose month and year" at bounding box center [122, 63] width 21 height 15
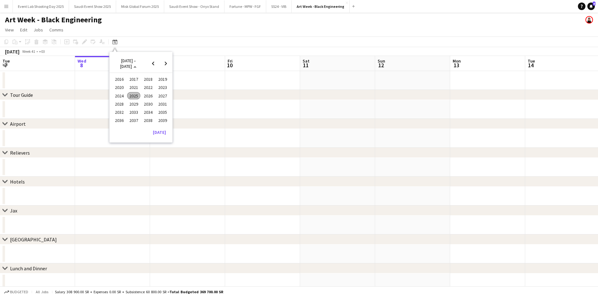
click at [135, 94] on span "2025" at bounding box center [133, 96] width 13 height 8
click at [160, 87] on span "APR" at bounding box center [162, 88] width 13 height 8
click at [142, 103] on span "10" at bounding box center [141, 104] width 8 height 8
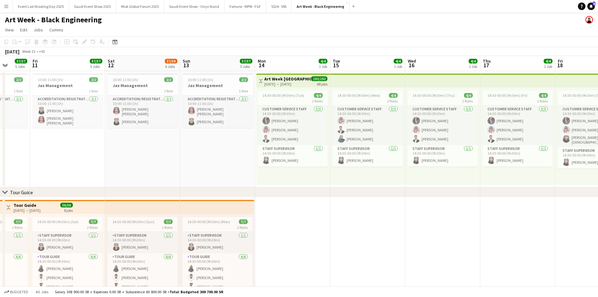
scroll to position [0, 196]
drag, startPoint x: 332, startPoint y: 143, endPoint x: 127, endPoint y: 141, distance: 205.3
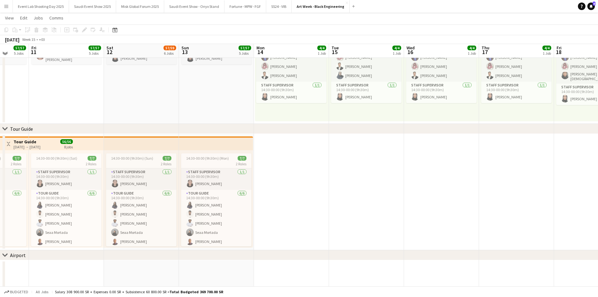
scroll to position [0, 0]
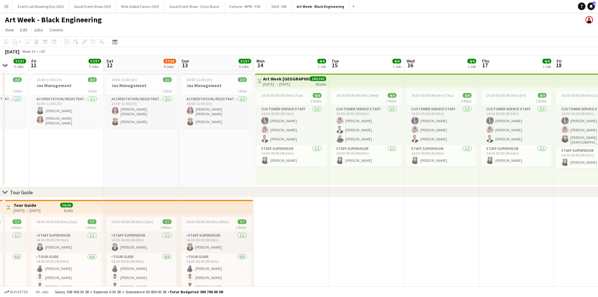
click at [284, 102] on div "2 Roles" at bounding box center [291, 100] width 70 height 5
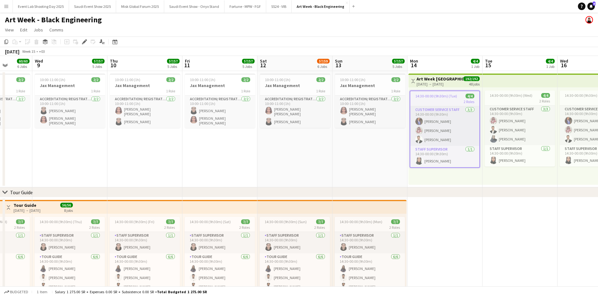
drag, startPoint x: 190, startPoint y: 153, endPoint x: 343, endPoint y: 152, distance: 153.5
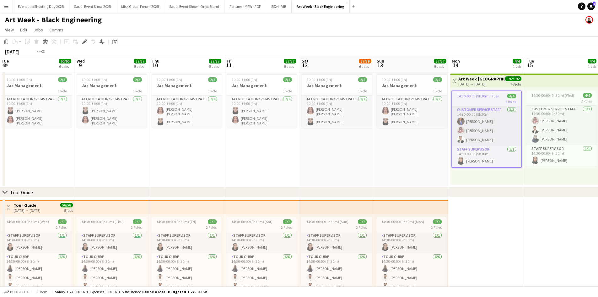
scroll to position [0, 132]
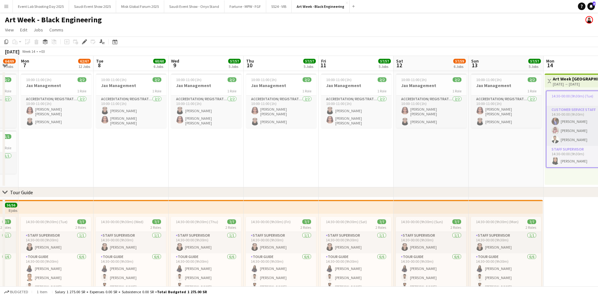
drag, startPoint x: 296, startPoint y: 134, endPoint x: 414, endPoint y: 135, distance: 117.7
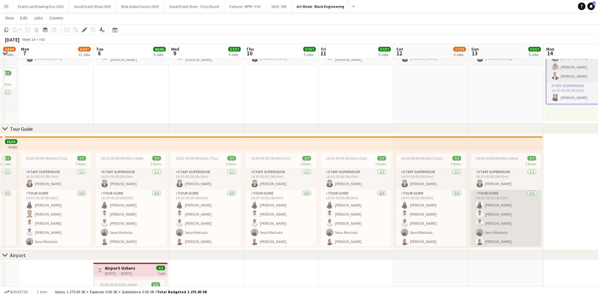
scroll to position [0, 0]
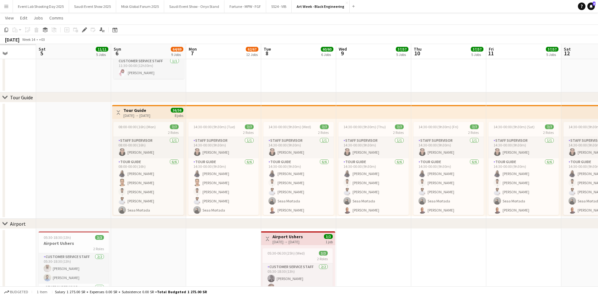
drag, startPoint x: 192, startPoint y: 251, endPoint x: 360, endPoint y: 242, distance: 167.9
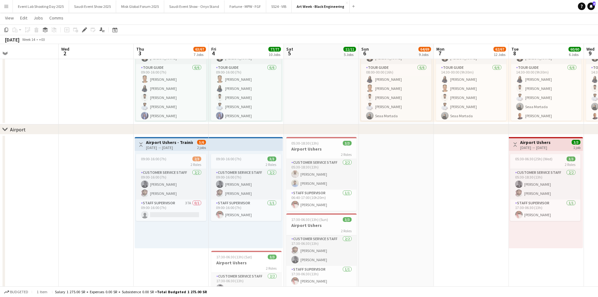
drag, startPoint x: 219, startPoint y: 189, endPoint x: 466, endPoint y: 194, distance: 247.8
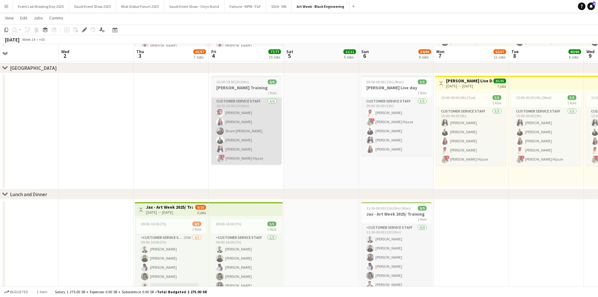
scroll to position [848, 0]
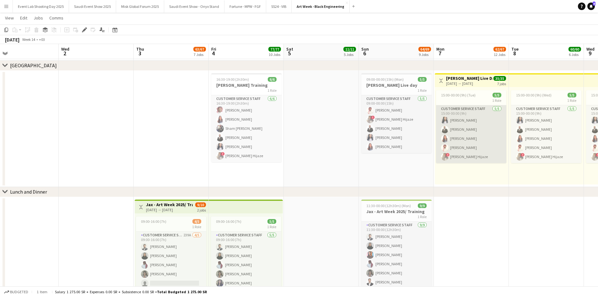
click at [454, 144] on app-card-role "Customer Service Staff 5/5 15:00-00:00 (9h) Rawan Osman Gafar Mohammed Lamar Sh…" at bounding box center [471, 134] width 70 height 58
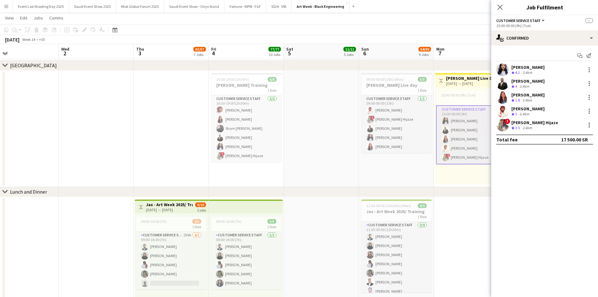
click at [502, 110] on app-user-avatar at bounding box center [502, 111] width 13 height 13
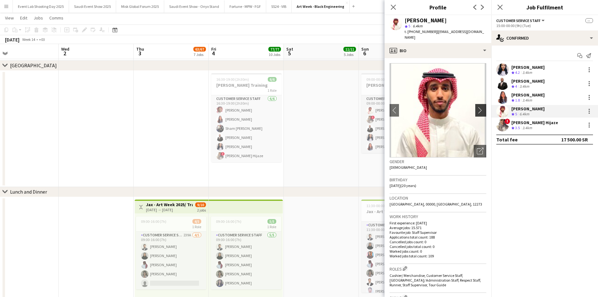
click at [477, 107] on app-icon "chevron-right" at bounding box center [482, 110] width 10 height 7
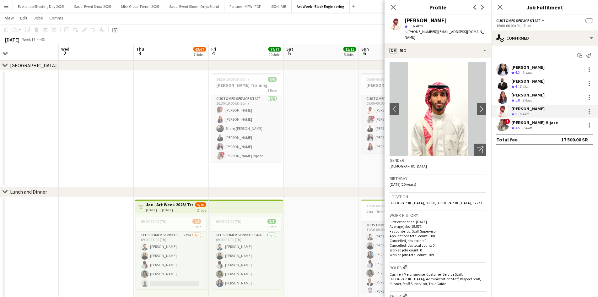
scroll to position [0, 0]
click at [500, 8] on icon at bounding box center [500, 7] width 6 height 6
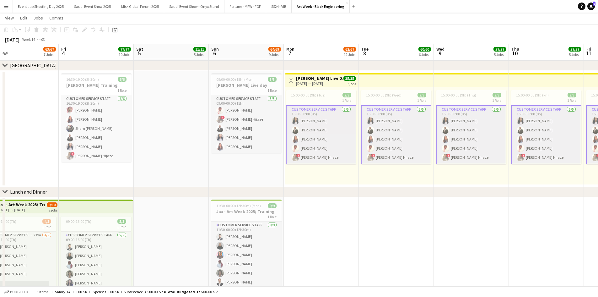
drag, startPoint x: 421, startPoint y: 178, endPoint x: 272, endPoint y: 174, distance: 149.2
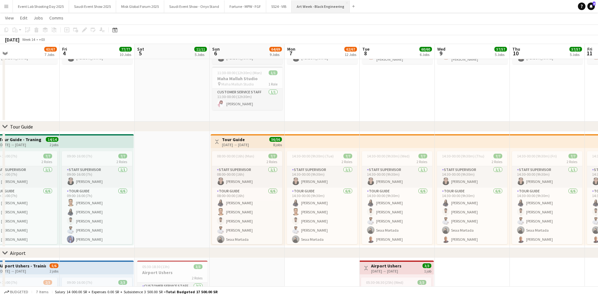
scroll to position [10, 0]
click at [247, 5] on button "Fortune - MPW - FGF Close" at bounding box center [245, 6] width 42 height 12
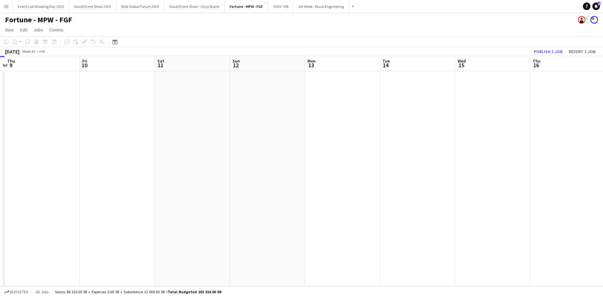
drag, startPoint x: 369, startPoint y: 168, endPoint x: 275, endPoint y: 181, distance: 94.8
click at [156, 178] on app-calendar-viewport "Mon 6 Tue 7 Wed 8 Thu 9 Fri 10 Sat 11 Sun 12 Mon 13 Tue 14 Wed 15 Thu 16 Fri 17…" at bounding box center [301, 171] width 603 height 230
drag, startPoint x: 430, startPoint y: 174, endPoint x: 548, endPoint y: 174, distance: 117.7
click at [203, 170] on app-calendar-viewport "Sun 12 Mon 13 Tue 14 Wed 15 Thu 16 Fri 17 Sat 18 Sun 19 Mon 20 Tue 21 Wed 22 Th…" at bounding box center [301, 171] width 603 height 230
drag, startPoint x: 388, startPoint y: 173, endPoint x: 326, endPoint y: 171, distance: 62.5
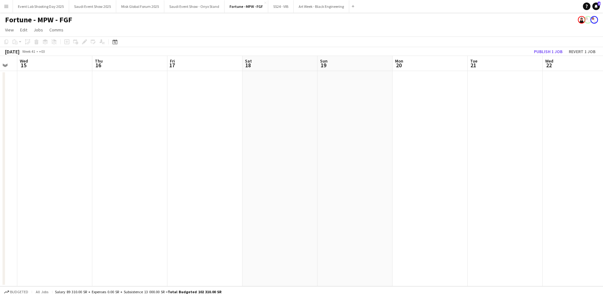
click at [341, 172] on app-calendar-viewport "Sun 12 Mon 13 Tue 14 Wed 15 Thu 16 Fri 17 Sat 18 Sun 19 Mon 20 Tue 21 Wed 22 Th…" at bounding box center [301, 171] width 603 height 230
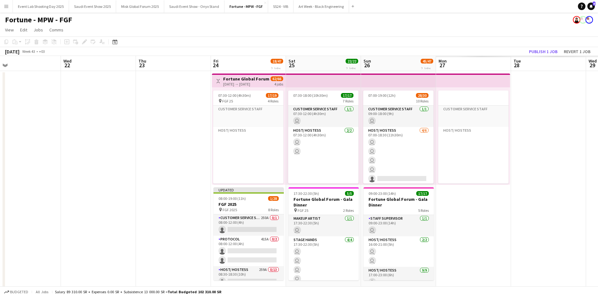
click at [209, 180] on app-calendar-viewport "Sun 19 Mon 20 Tue 21 Wed 22 Thu 23 Fri 24 18/47 2 Jobs Sat 25 22/22 2 Jobs Sun …" at bounding box center [299, 174] width 598 height 237
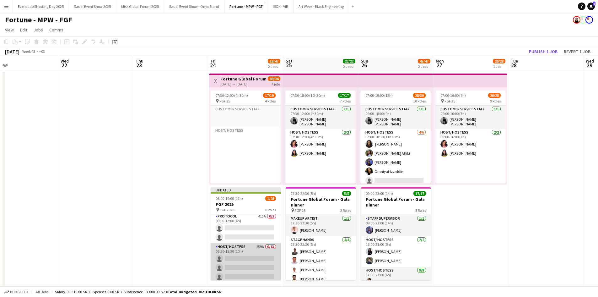
scroll to position [31, 0]
click at [245, 253] on app-card-role "Host/ Hostess 259A 0/13 08:30-18:30 (10h) single-neutral-actions single-neutral…" at bounding box center [246, 300] width 70 height 131
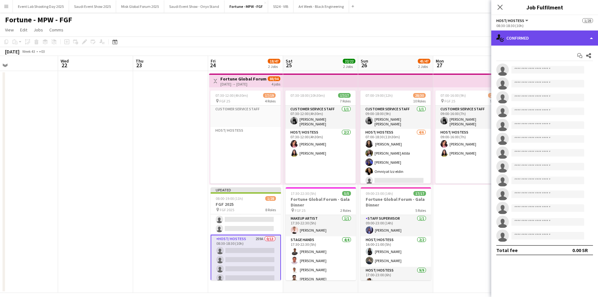
click at [511, 39] on div "single-neutral-actions-check-2 Confirmed" at bounding box center [544, 37] width 107 height 15
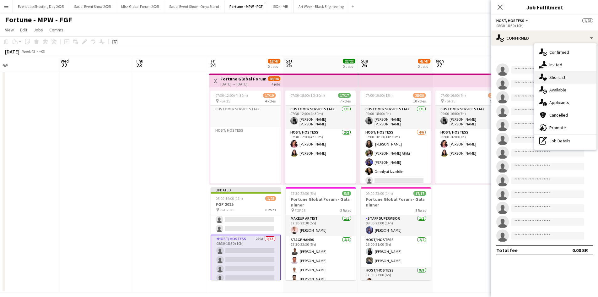
click at [558, 71] on div "single-neutral-actions-heart Shortlist" at bounding box center [565, 77] width 62 height 13
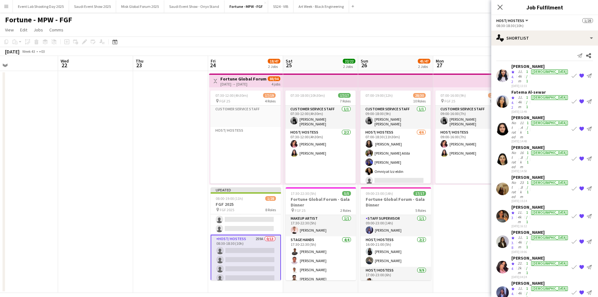
click at [582, 73] on app-icon "{{ spriteTitle }}" at bounding box center [581, 75] width 5 height 5
